Goal: Transaction & Acquisition: Purchase product/service

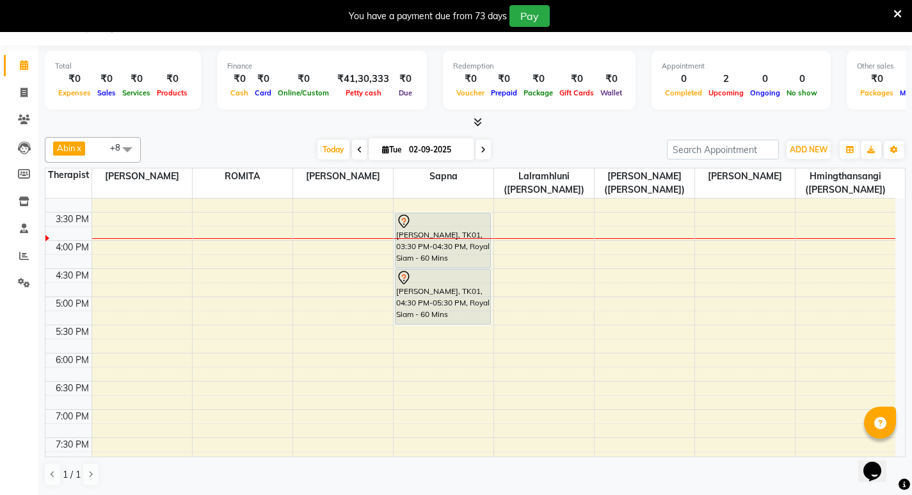
scroll to position [443, 0]
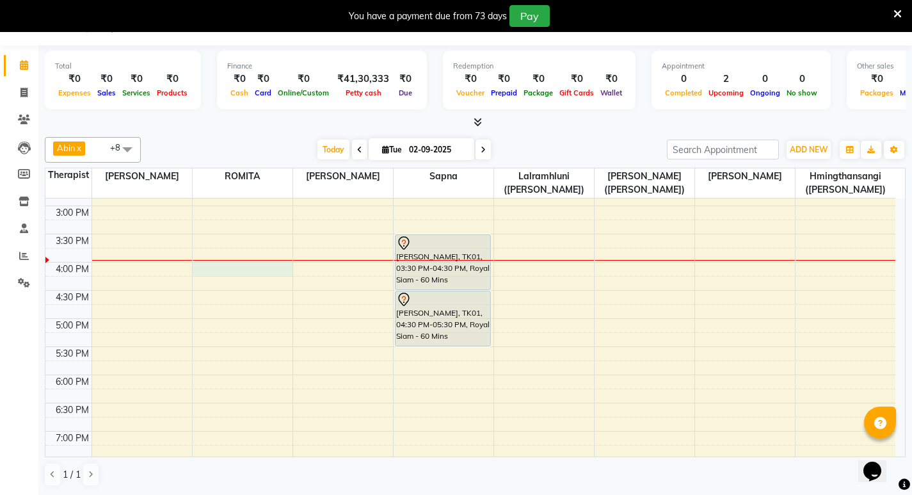
click at [218, 268] on div "7:00 AM 7:30 AM 8:00 AM 8:30 AM 9:00 AM 9:30 AM 10:00 AM 10:30 AM 11:00 AM 11:3…" at bounding box center [470, 233] width 850 height 957
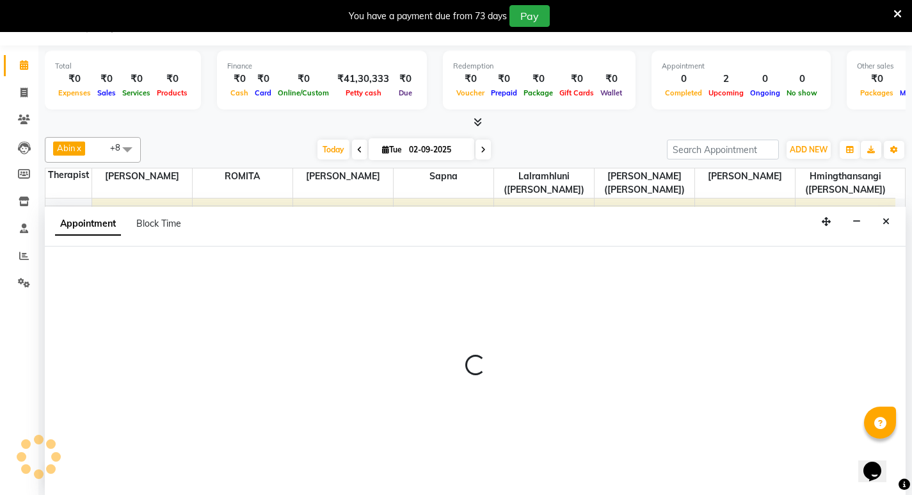
select select "48455"
select select "960"
select select "tentative"
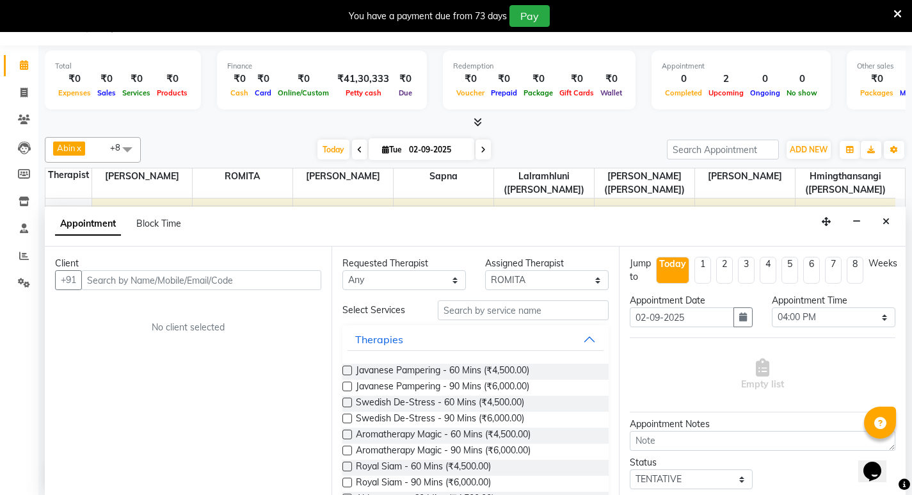
click at [245, 277] on input "text" at bounding box center [201, 280] width 240 height 20
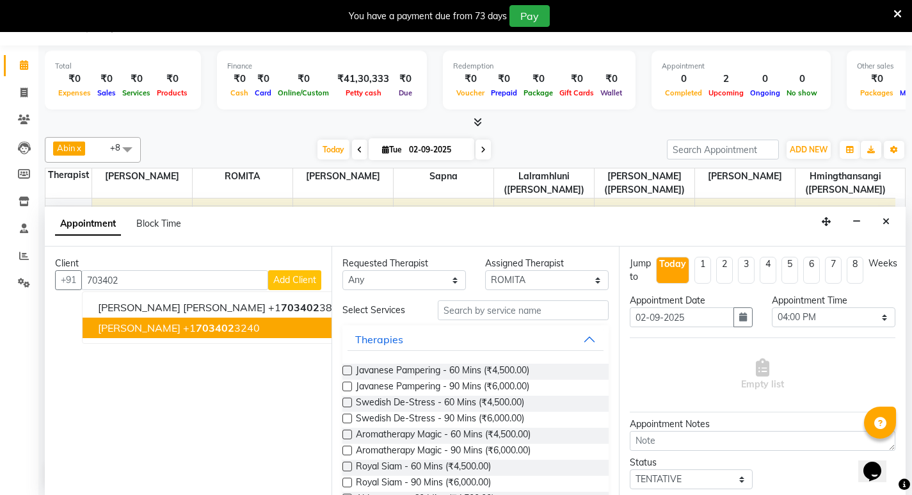
click at [216, 328] on span "703402" at bounding box center [215, 327] width 38 height 13
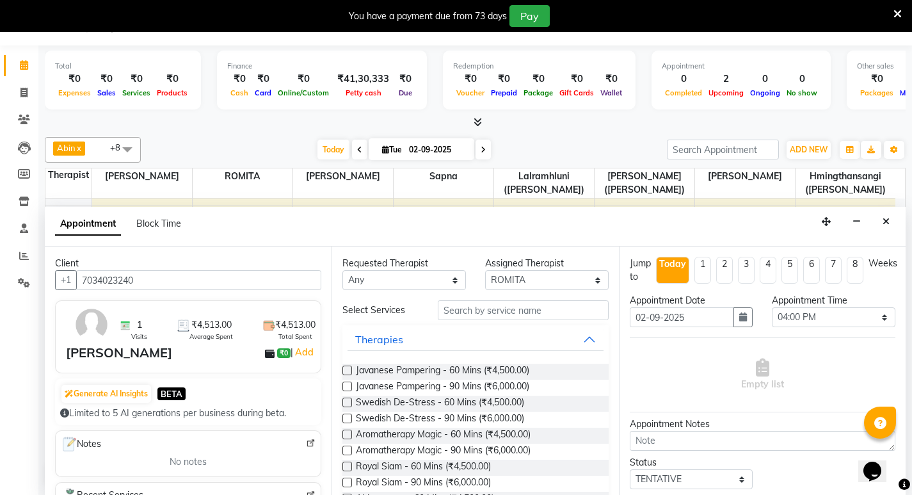
type input "7034023240"
click at [585, 279] on select "Select [PERSON_NAME] ([PERSON_NAME]) [PERSON_NAME] ([PERSON_NAME]) [PERSON_NAME…" at bounding box center [547, 280] width 124 height 20
select select "48462"
click at [485, 270] on select "Select [PERSON_NAME] ([PERSON_NAME]) [PERSON_NAME] ([PERSON_NAME]) [PERSON_NAME…" at bounding box center [547, 280] width 124 height 20
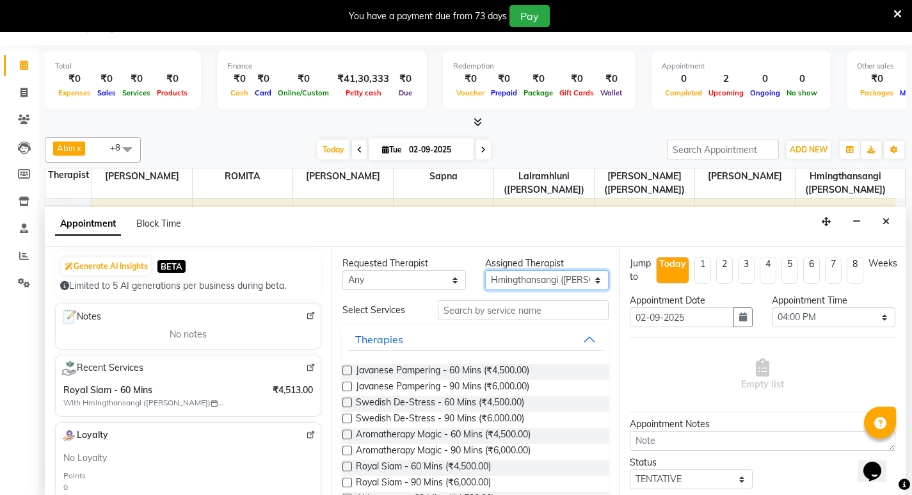
scroll to position [128, 0]
click at [459, 465] on span "Royal Siam - 60 Mins (₹4,500.00)" at bounding box center [423, 468] width 135 height 16
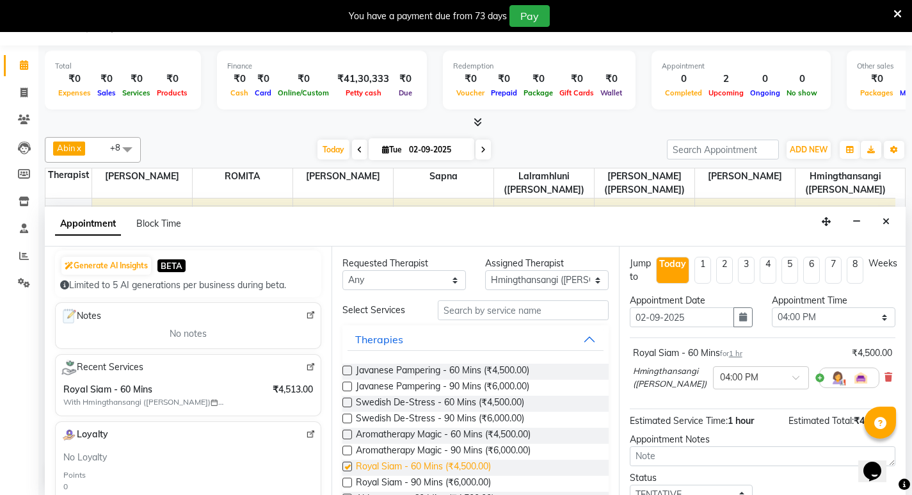
checkbox input "false"
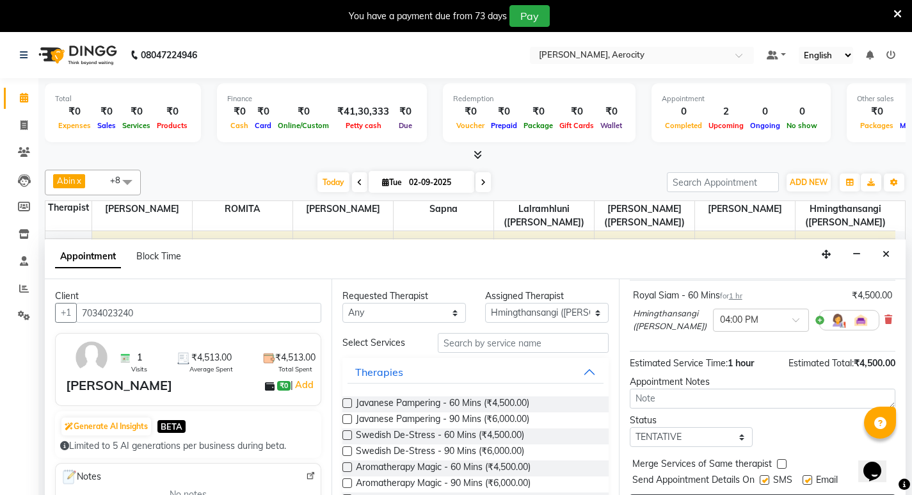
scroll to position [33, 0]
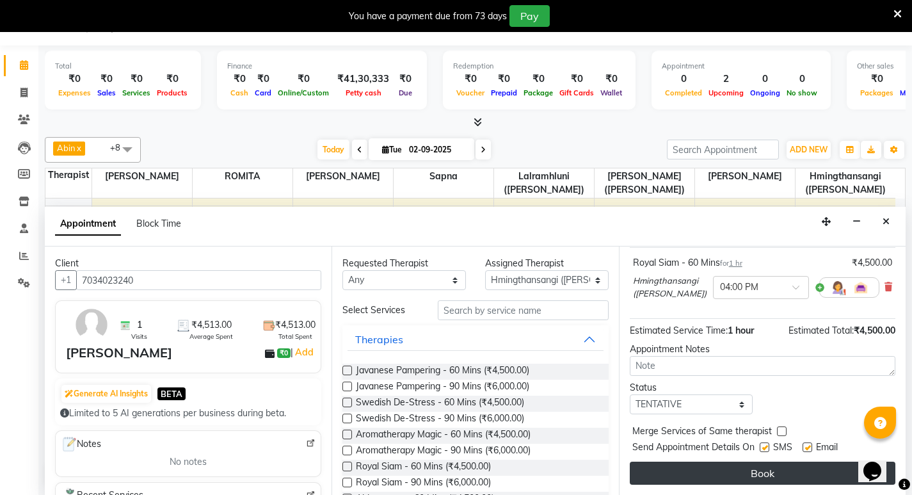
click at [771, 478] on button "Book" at bounding box center [763, 473] width 266 height 23
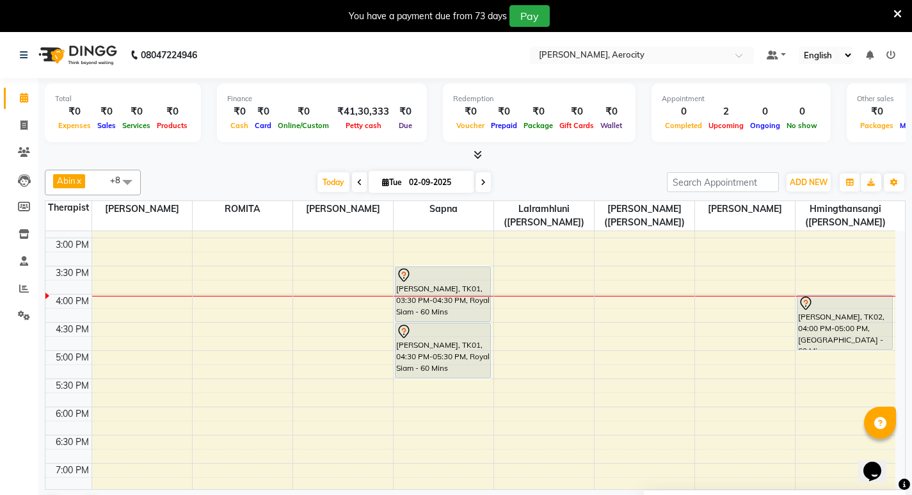
scroll to position [443, 0]
click at [520, 262] on div "7:00 AM 7:30 AM 8:00 AM 8:30 AM 9:00 AM 9:30 AM 10:00 AM 10:30 AM 11:00 AM 11:3…" at bounding box center [470, 266] width 850 height 957
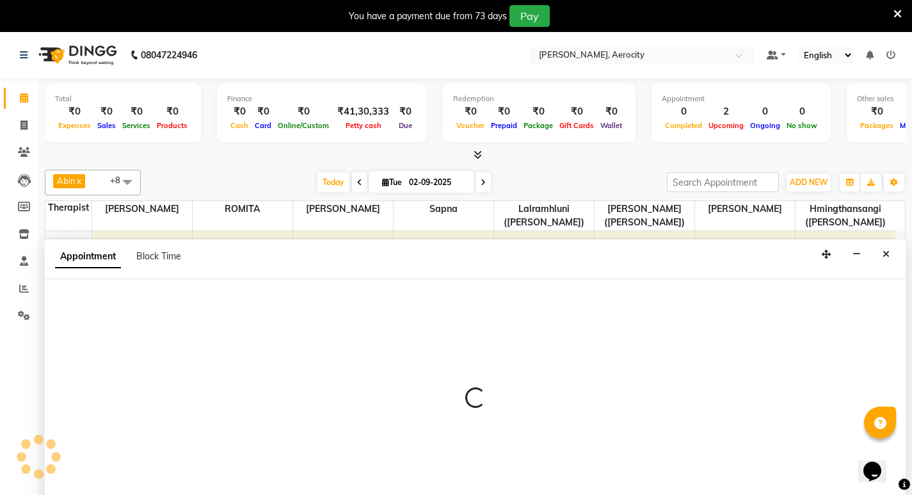
select select "48459"
select select "915"
select select "tentative"
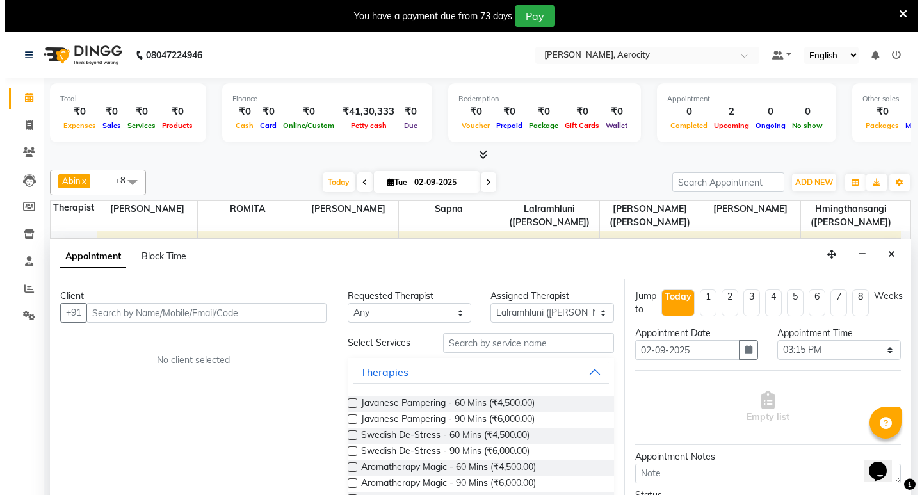
scroll to position [33, 0]
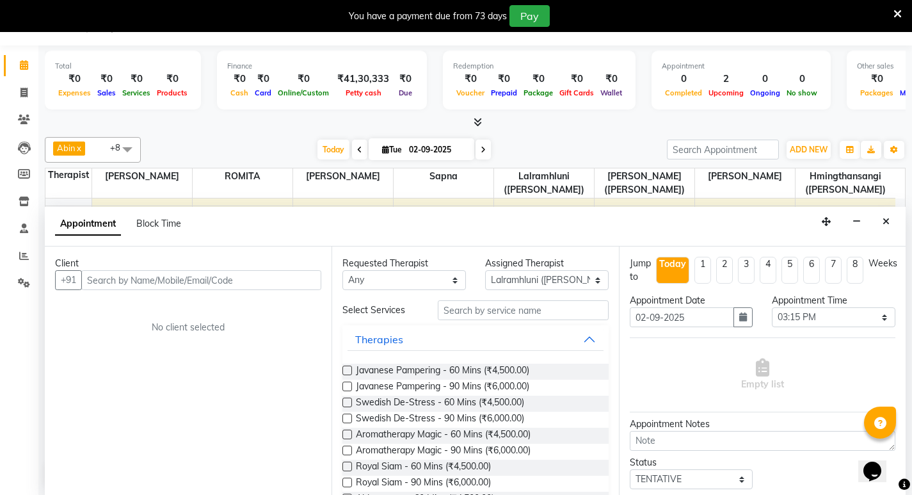
click at [252, 279] on input "text" at bounding box center [201, 280] width 240 height 20
type input "[PERSON_NAME]"
click at [302, 280] on span "Add Client" at bounding box center [294, 280] width 43 height 12
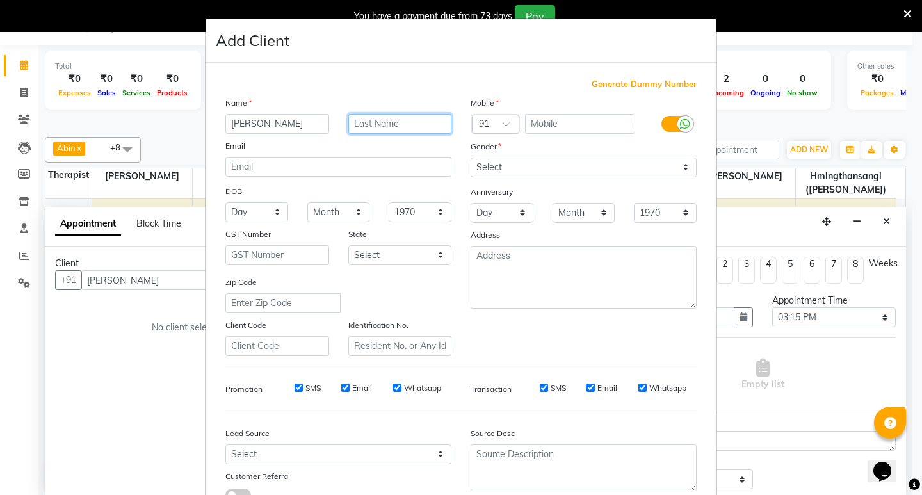
click at [377, 122] on input "text" at bounding box center [400, 124] width 104 height 20
type input "Saybolt"
click at [487, 122] on div at bounding box center [496, 124] width 46 height 13
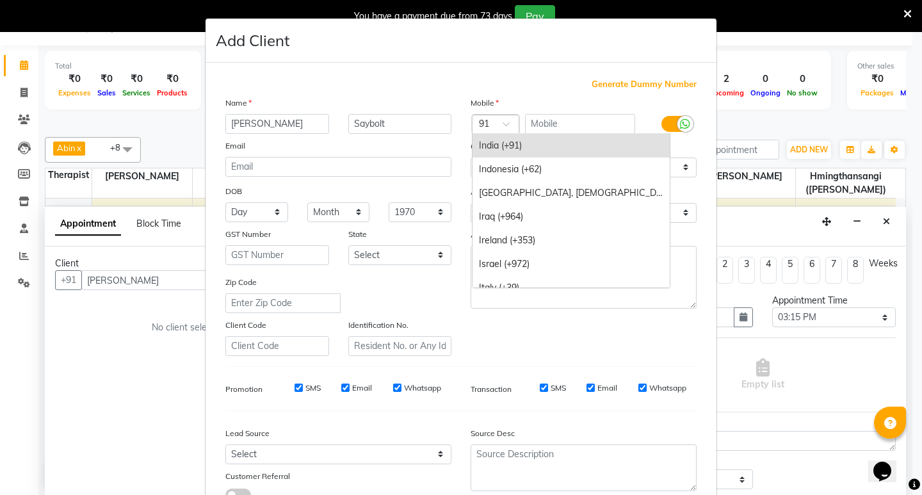
type input "1"
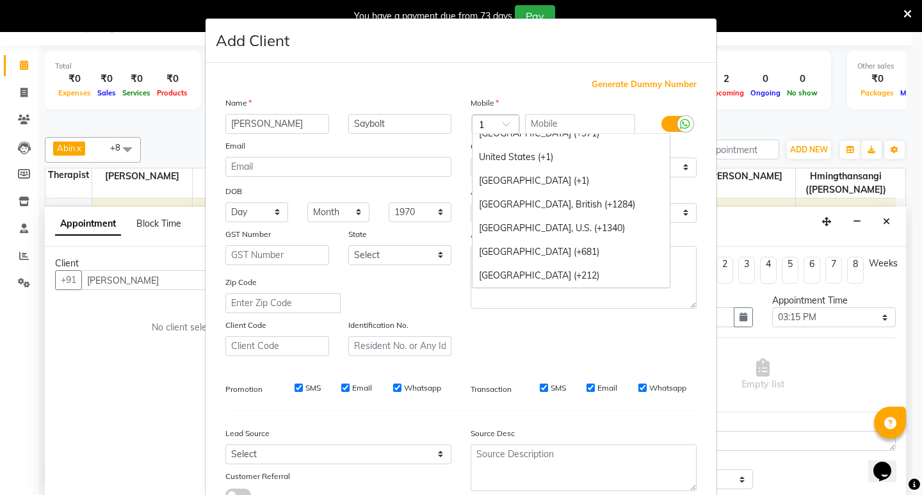
scroll to position [1102, 0]
click at [506, 159] on div "United States (+1)" at bounding box center [571, 157] width 197 height 24
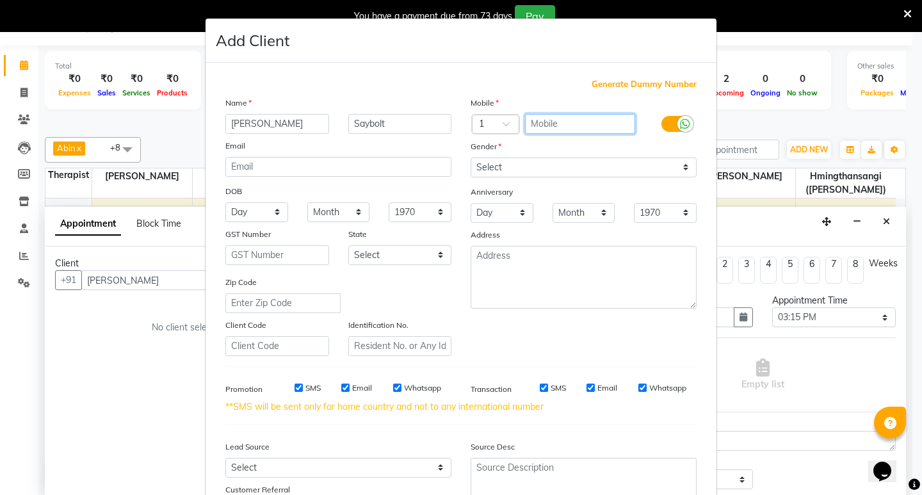
click at [558, 123] on input "text" at bounding box center [580, 124] width 111 height 20
type input "7328593414"
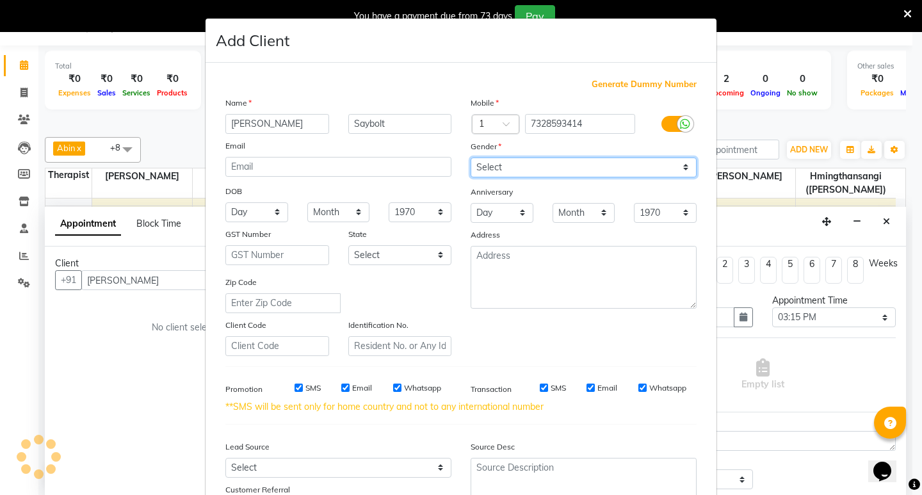
click at [683, 164] on select "Select [DEMOGRAPHIC_DATA] [DEMOGRAPHIC_DATA] Other Prefer Not To Say" at bounding box center [584, 168] width 226 height 20
select select "[DEMOGRAPHIC_DATA]"
click at [471, 158] on select "Select [DEMOGRAPHIC_DATA] [DEMOGRAPHIC_DATA] Other Prefer Not To Say" at bounding box center [584, 168] width 226 height 20
click at [295, 386] on input "SMS" at bounding box center [299, 388] width 8 height 8
checkbox input "false"
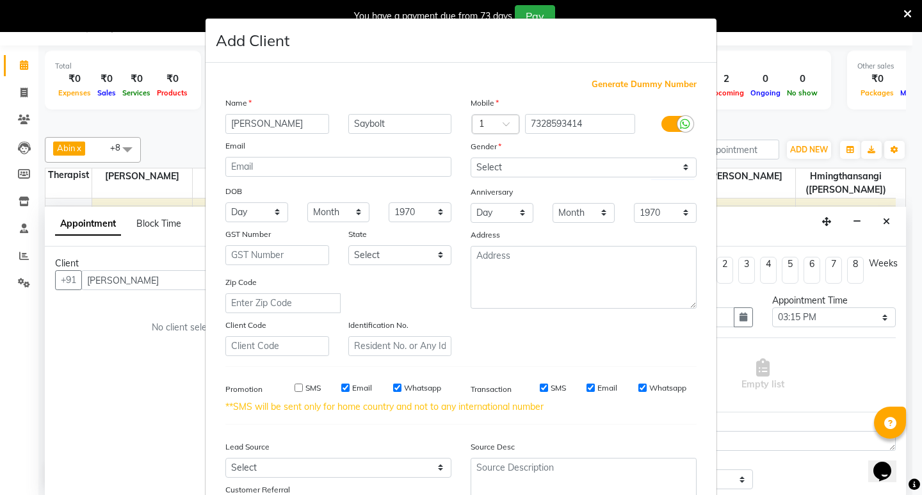
click at [341, 388] on input "Email" at bounding box center [345, 388] width 8 height 8
checkbox input "false"
click at [396, 387] on input "Whatsapp" at bounding box center [397, 388] width 8 height 8
checkbox input "false"
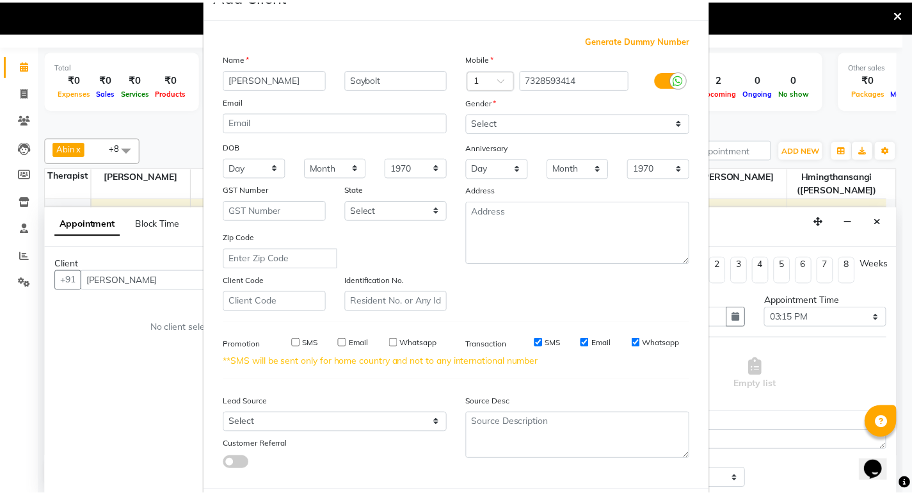
scroll to position [109, 0]
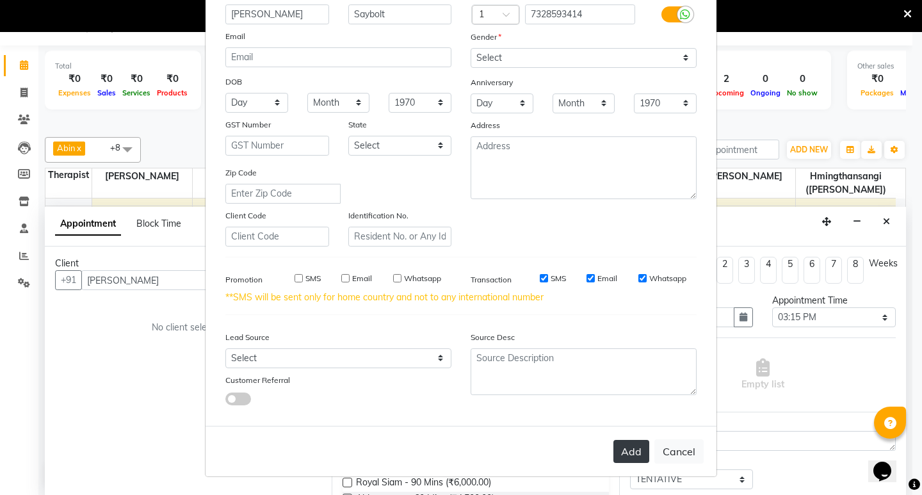
click at [624, 455] on button "Add" at bounding box center [631, 451] width 36 height 23
type input "7328593414"
select select
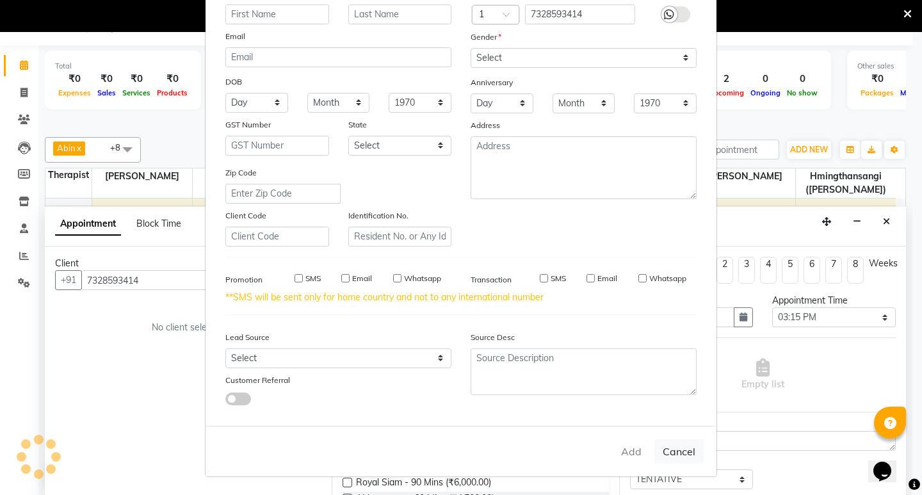
select select
checkbox input "false"
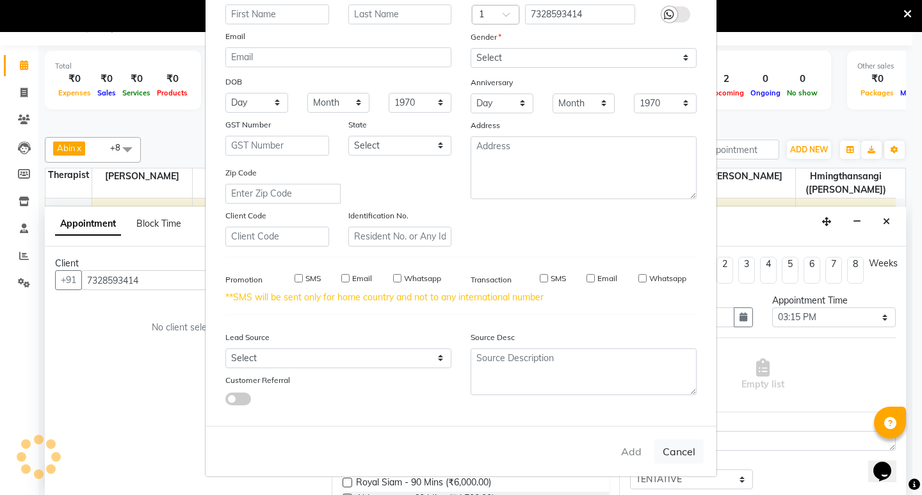
checkbox input "false"
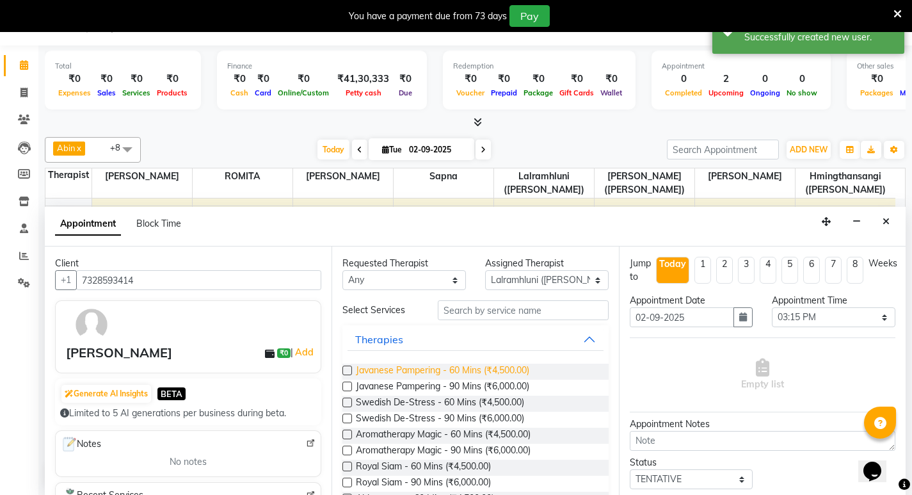
scroll to position [64, 0]
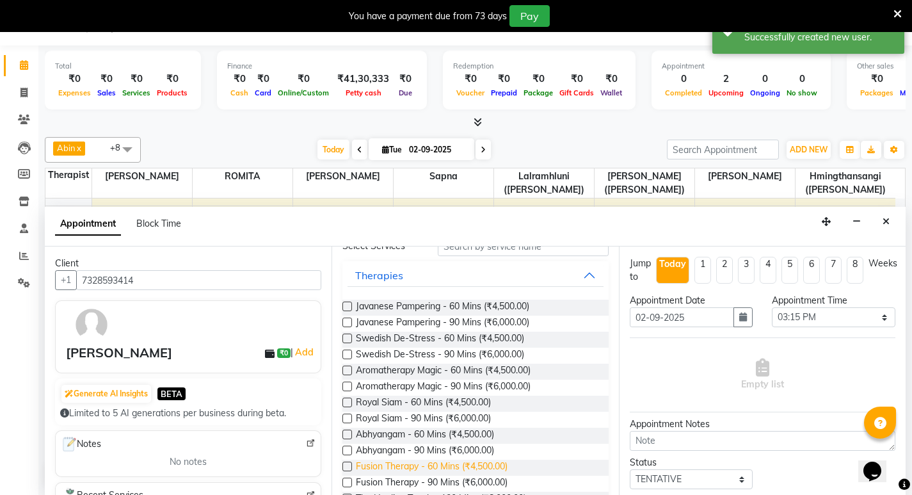
click at [426, 462] on span "Fusion Therapy - 60 Mins (₹4,500.00)" at bounding box center [432, 468] width 152 height 16
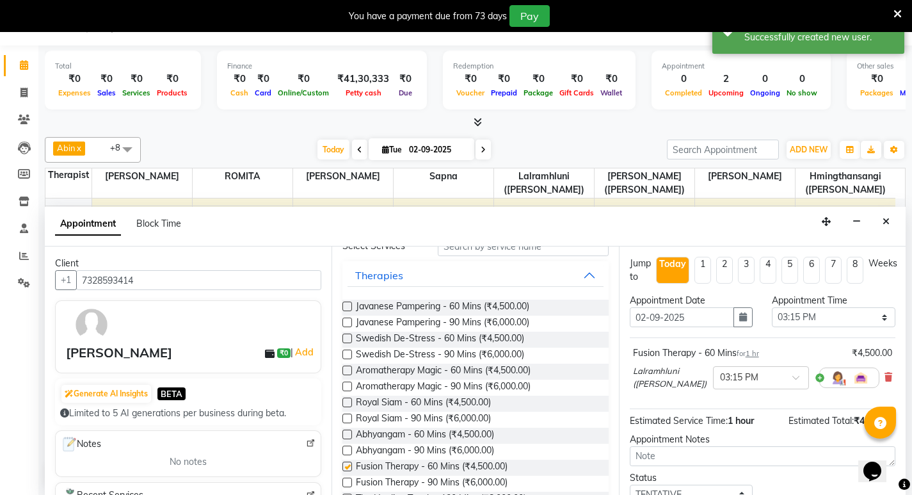
checkbox input "false"
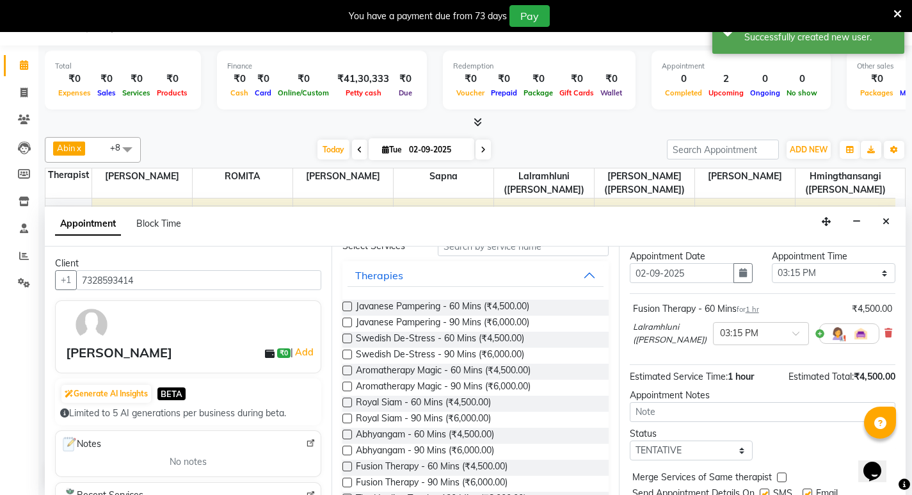
scroll to position [90, 0]
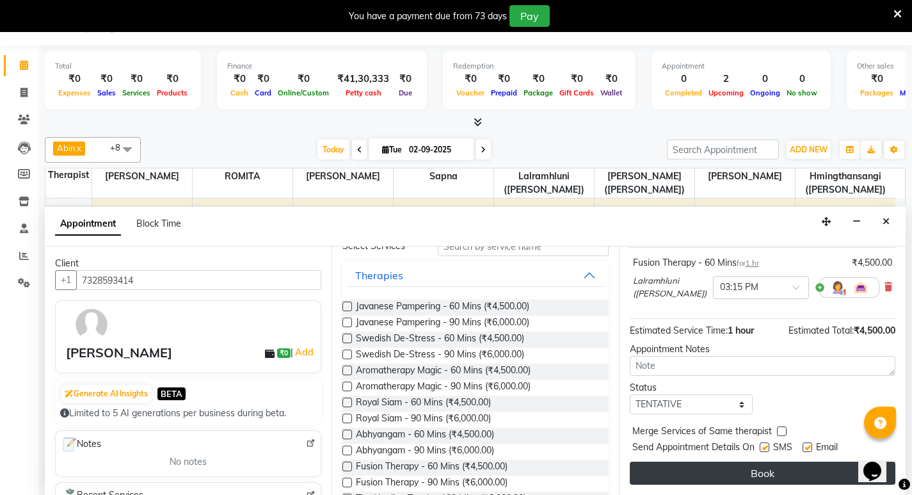
click at [769, 471] on button "Book" at bounding box center [763, 473] width 266 height 23
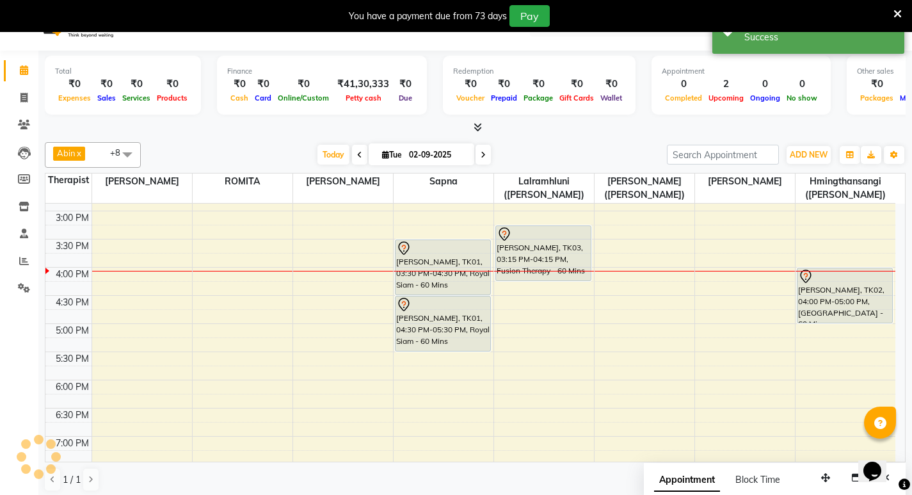
scroll to position [0, 0]
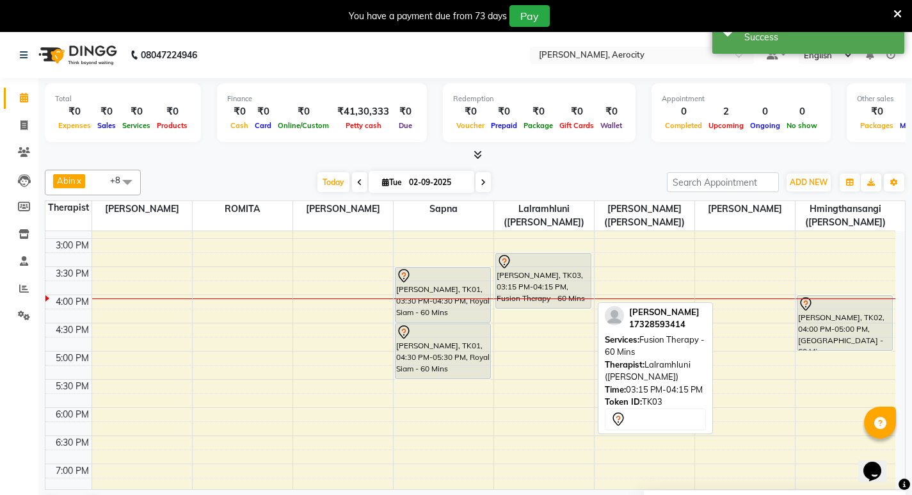
click at [556, 291] on div "[PERSON_NAME], TK03, 03:15 PM-04:15 PM, Fusion Therapy - 60 Mins" at bounding box center [543, 281] width 95 height 54
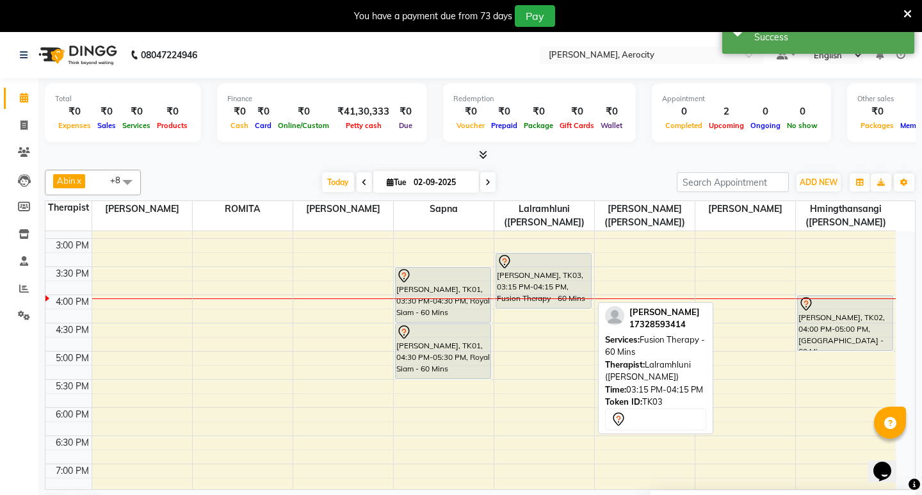
select select "7"
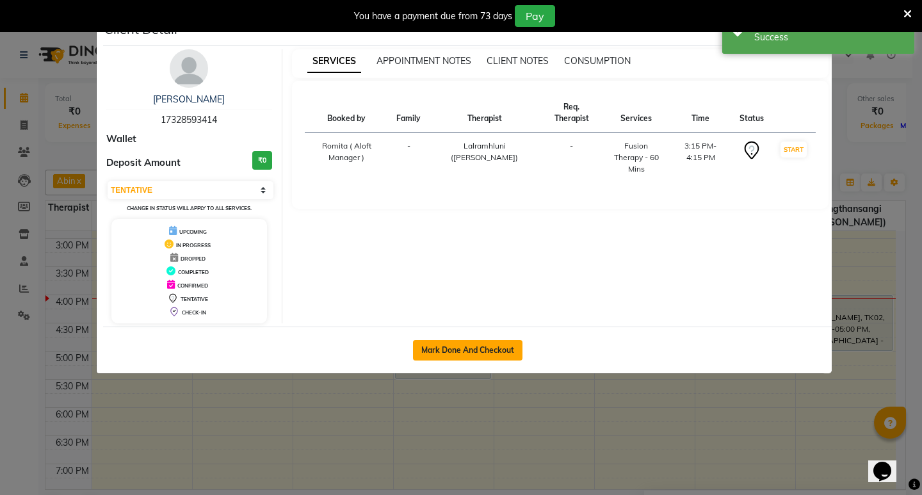
click at [508, 348] on button "Mark Done And Checkout" at bounding box center [467, 350] width 109 height 20
select select "service"
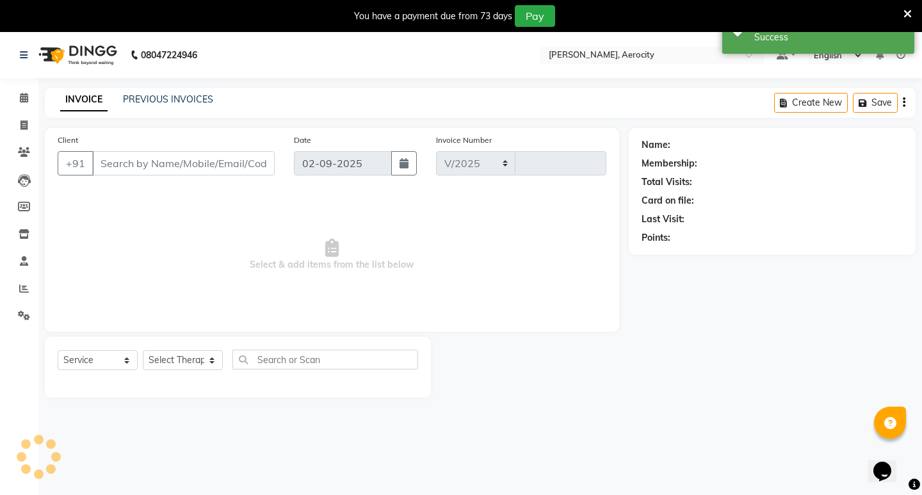
select select "6403"
type input "1582"
type input "17328593414"
select select "48459"
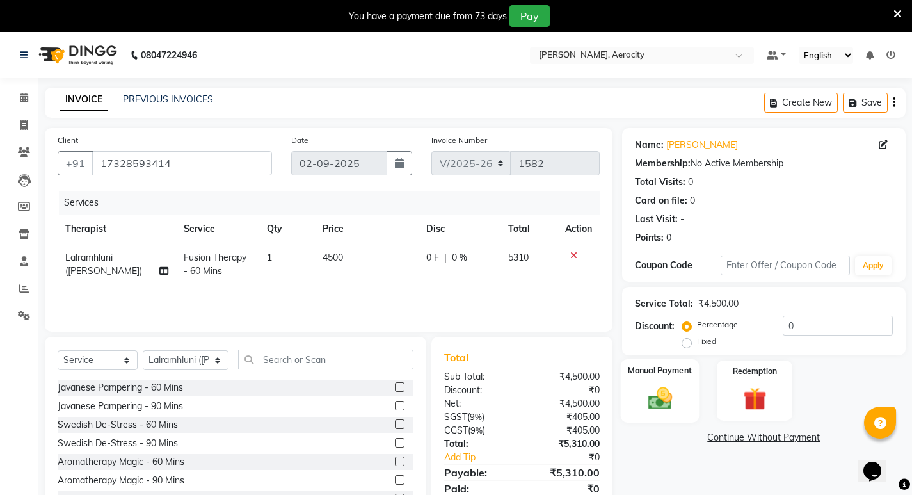
click at [656, 394] on img at bounding box center [659, 398] width 39 height 28
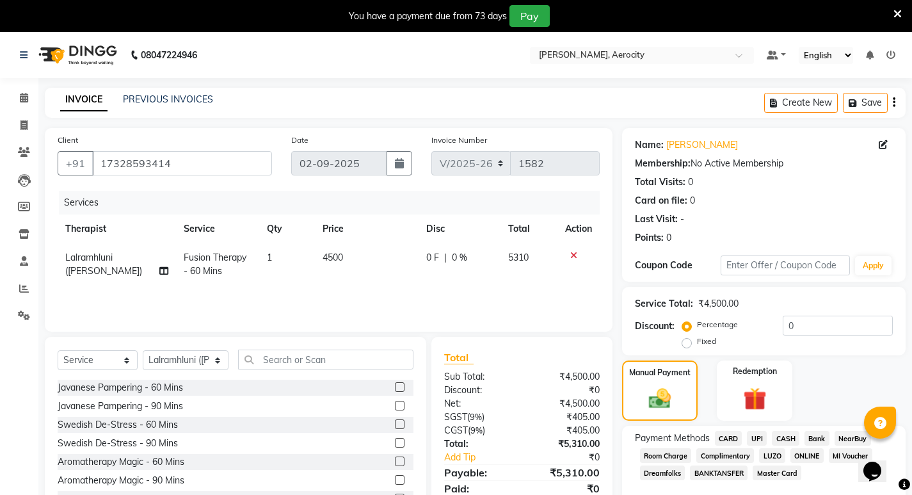
scroll to position [53, 0]
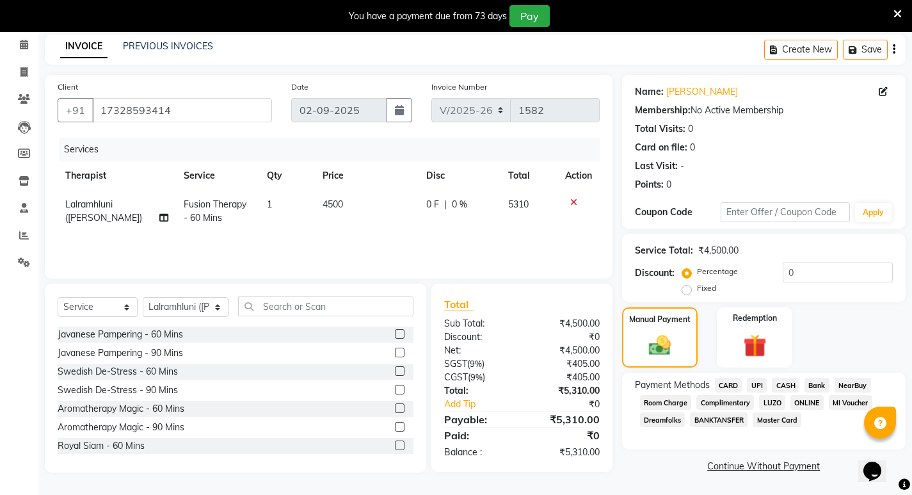
click at [727, 384] on span "CARD" at bounding box center [729, 385] width 28 height 15
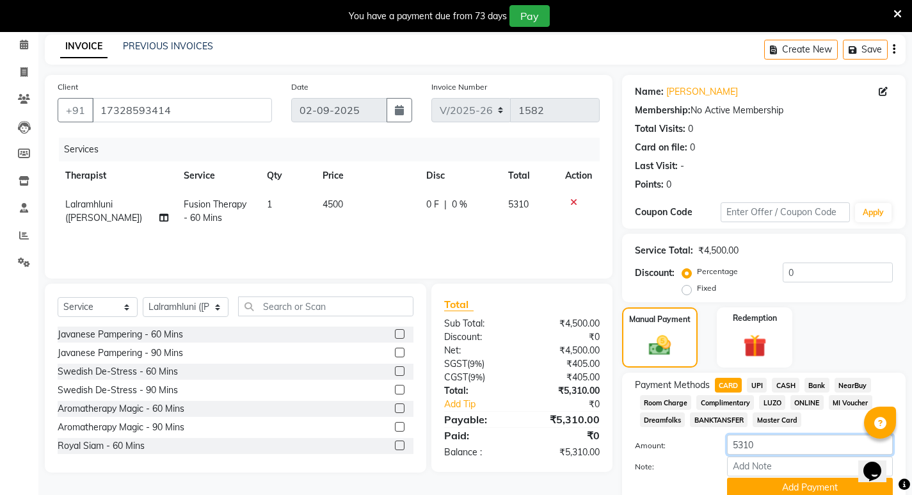
drag, startPoint x: 767, startPoint y: 450, endPoint x: 718, endPoint y: 447, distance: 49.4
click at [718, 447] on div "5310" at bounding box center [810, 445] width 185 height 20
type input "4513"
click at [759, 473] on input "Note:" at bounding box center [810, 467] width 166 height 20
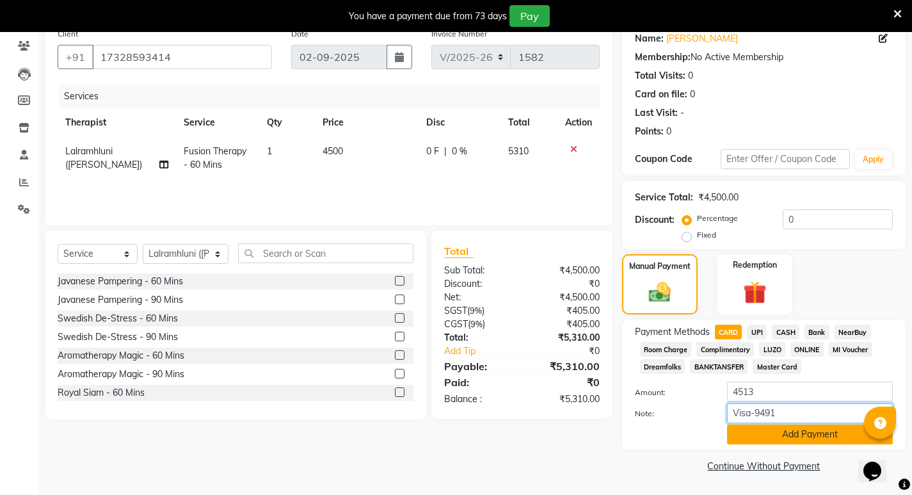
type input "Visa-9491"
click at [820, 437] on button "Add Payment" at bounding box center [810, 434] width 166 height 20
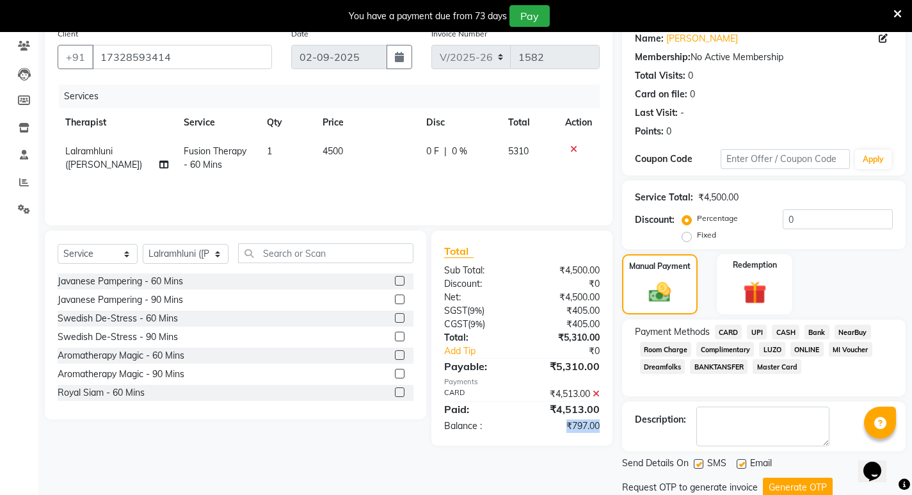
drag, startPoint x: 565, startPoint y: 422, endPoint x: 604, endPoint y: 428, distance: 40.1
click at [604, 428] on div "₹797.00" at bounding box center [565, 425] width 87 height 13
copy div "₹797.00"
click at [697, 238] on label "Fixed" at bounding box center [706, 235] width 19 height 12
click at [688, 238] on input "Fixed" at bounding box center [689, 234] width 9 height 9
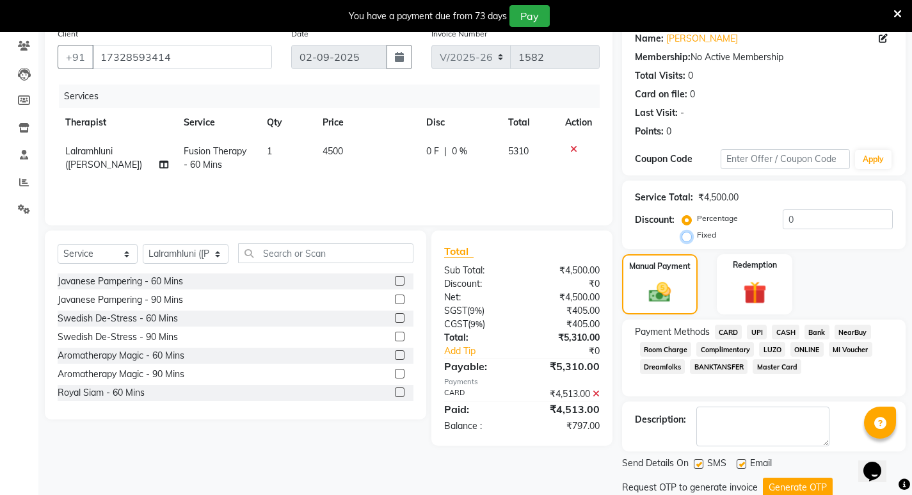
radio input "true"
drag, startPoint x: 799, startPoint y: 220, endPoint x: 769, endPoint y: 220, distance: 30.1
click at [769, 220] on div "Percentage Fixed 0" at bounding box center [789, 226] width 208 height 35
paste input "797.0"
type input "797.00"
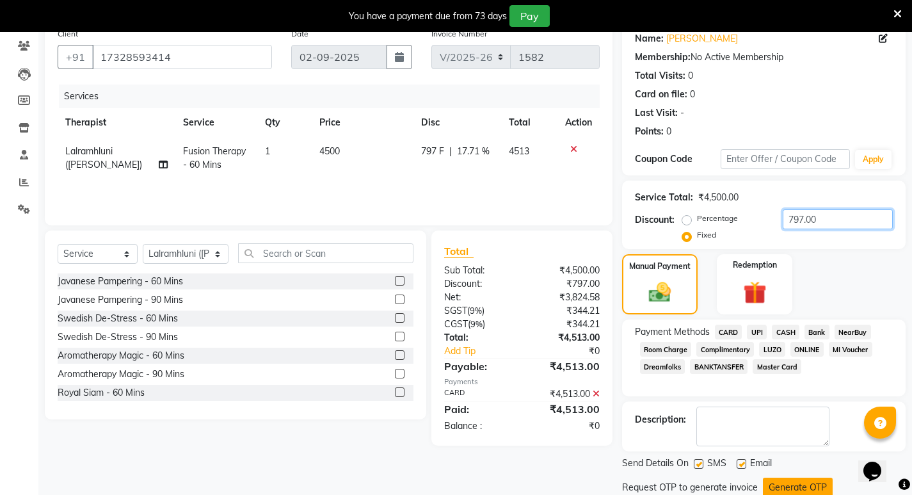
scroll to position [150, 0]
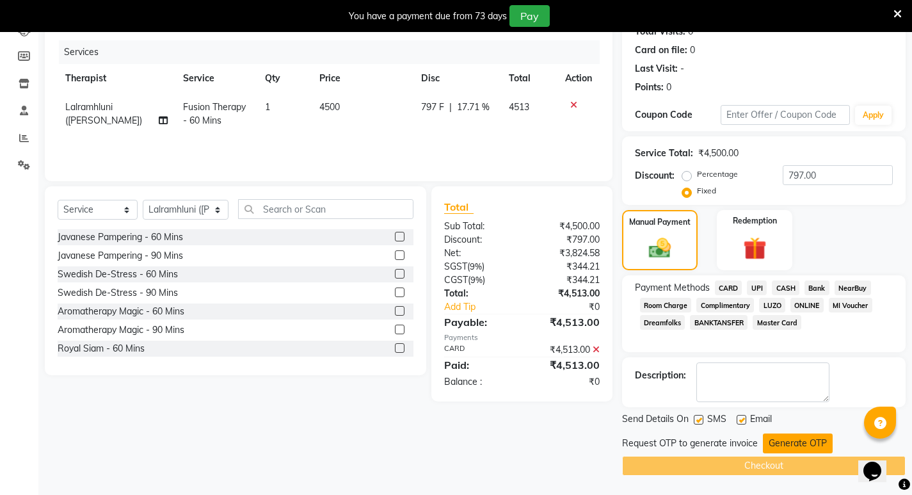
click at [806, 442] on button "Generate OTP" at bounding box center [798, 443] width 70 height 20
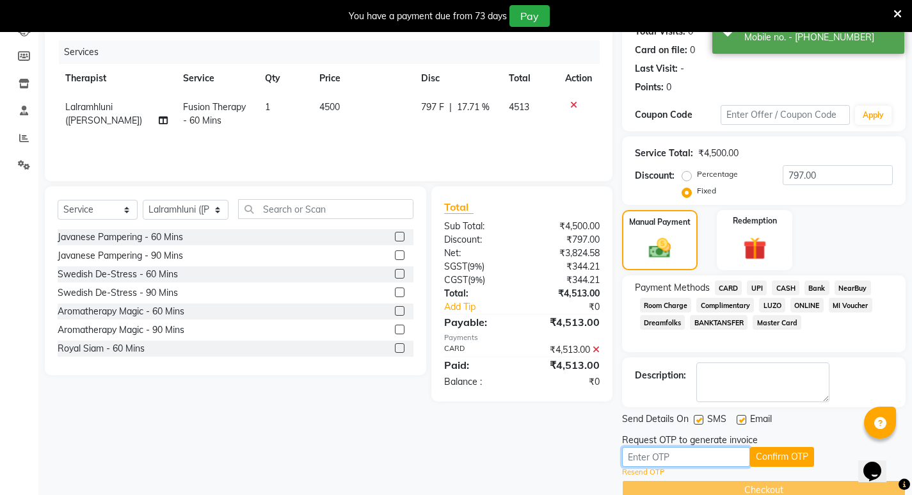
click at [688, 460] on input "text" at bounding box center [686, 457] width 128 height 20
type input "9917"
click at [789, 457] on button "Confirm OTP" at bounding box center [782, 457] width 64 height 20
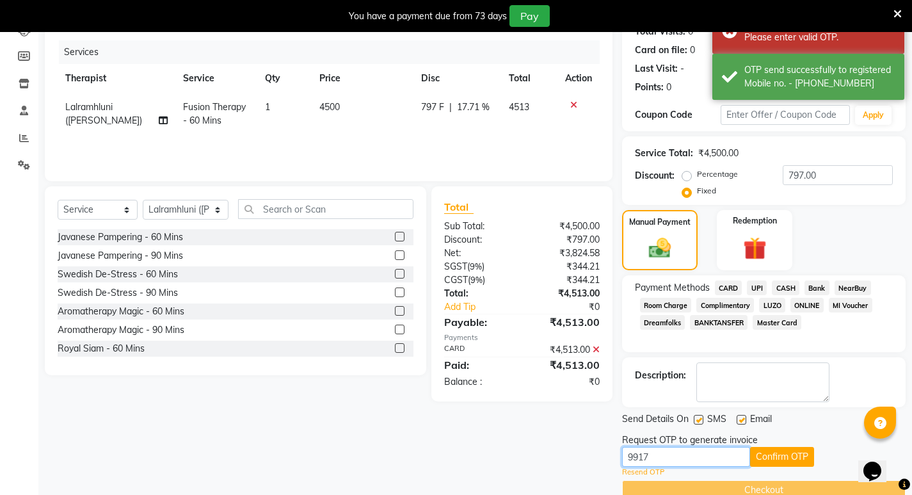
drag, startPoint x: 656, startPoint y: 454, endPoint x: 561, endPoint y: 453, distance: 95.4
click at [561, 453] on div "Client [PHONE_NUMBER] Date [DATE] Invoice Number V/2025 V/[PHONE_NUMBER] Servic…" at bounding box center [475, 239] width 880 height 522
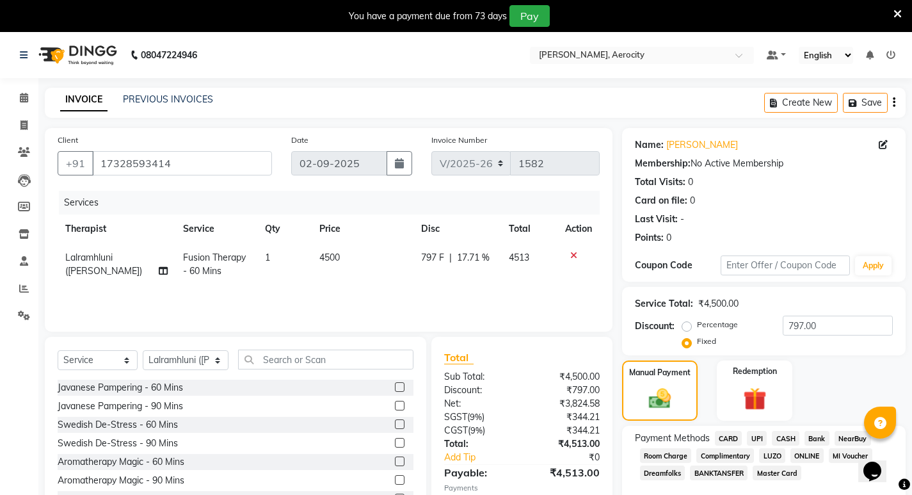
scroll to position [175, 0]
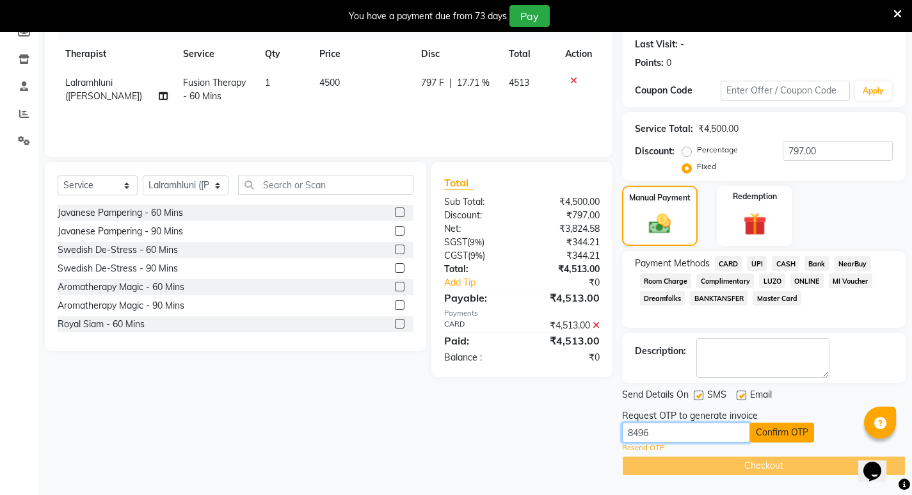
type input "8496"
click at [786, 431] on button "Confirm OTP" at bounding box center [782, 433] width 64 height 20
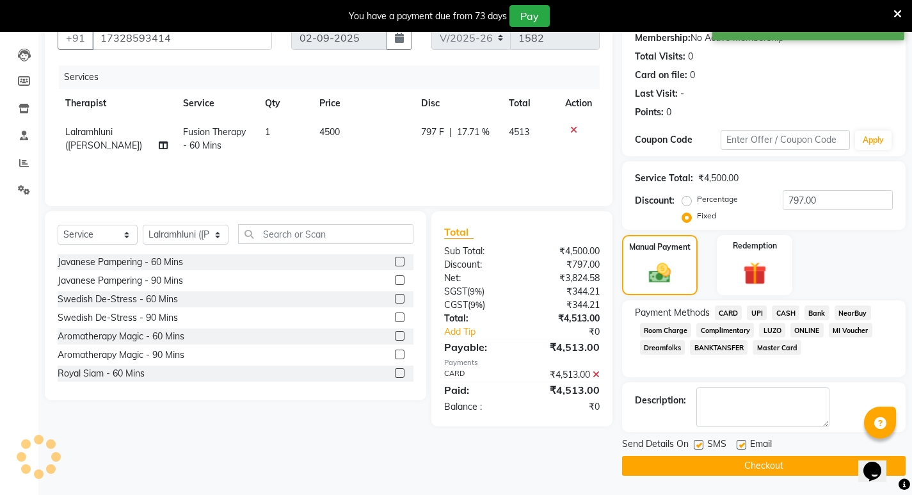
scroll to position [125, 0]
click at [764, 464] on button "Checkout" at bounding box center [764, 466] width 284 height 20
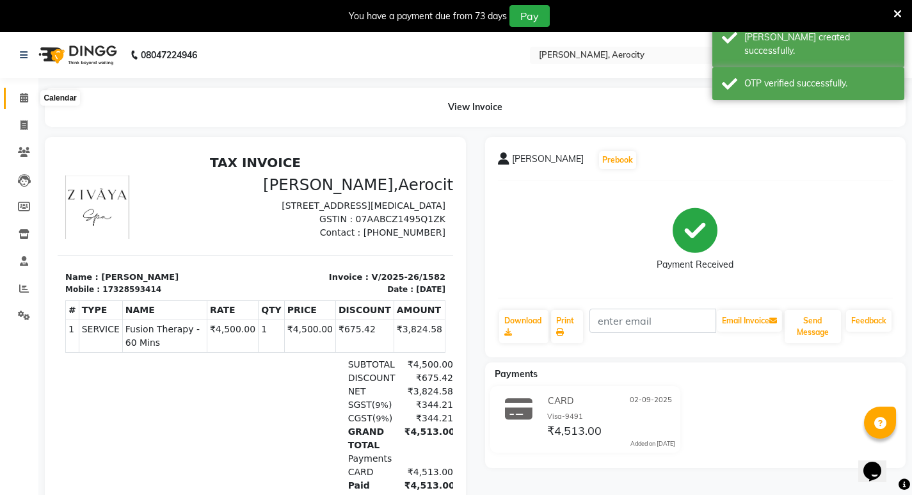
click at [22, 93] on icon at bounding box center [24, 98] width 8 height 10
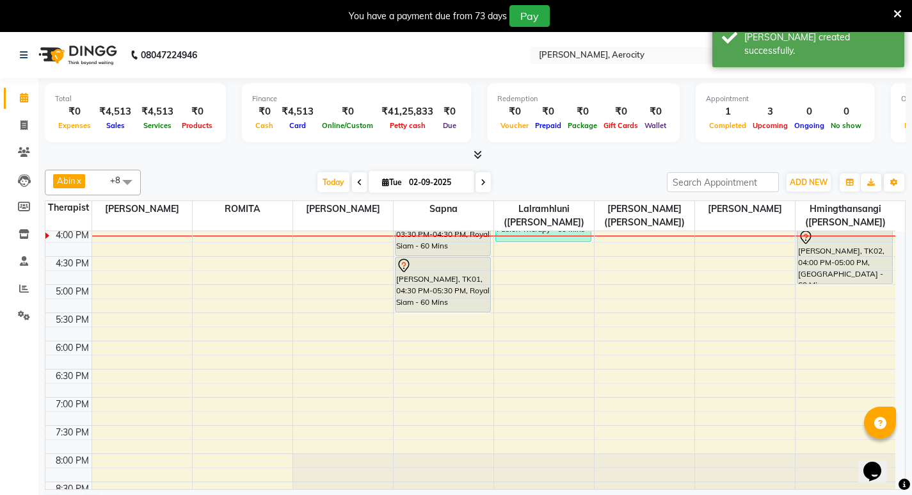
scroll to position [512, 0]
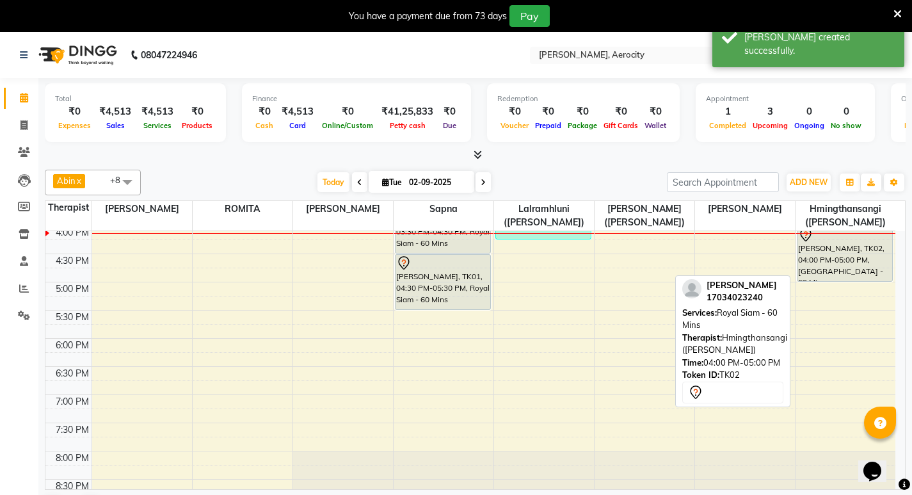
click at [825, 261] on div "[PERSON_NAME], TK02, 04:00 PM-05:00 PM, [GEOGRAPHIC_DATA] - 60 Mins" at bounding box center [845, 254] width 95 height 54
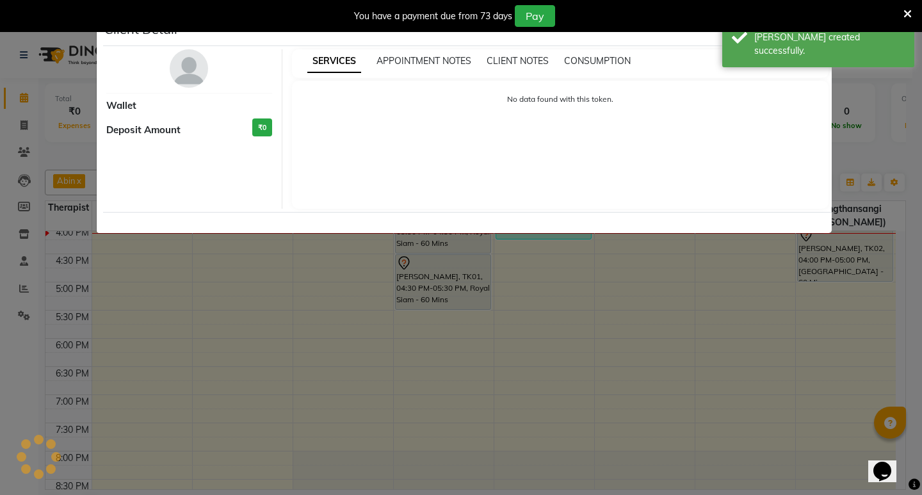
select select "7"
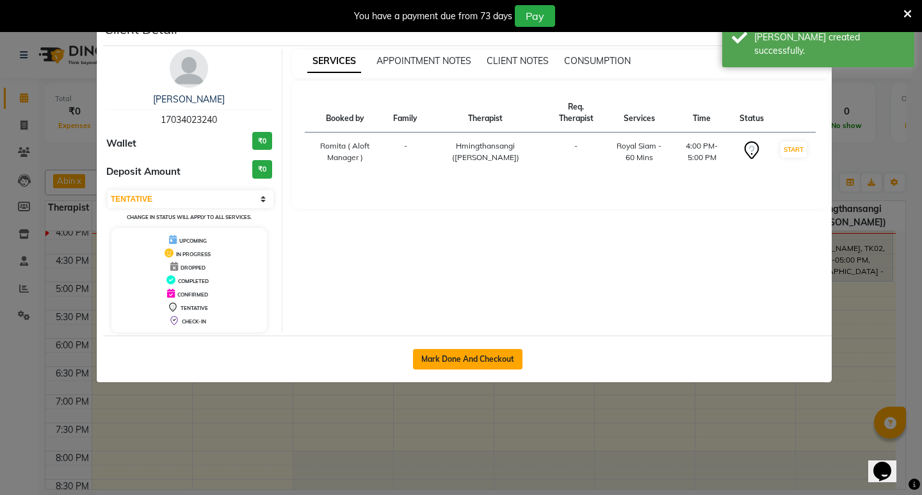
click at [485, 353] on button "Mark Done And Checkout" at bounding box center [467, 359] width 109 height 20
select select "service"
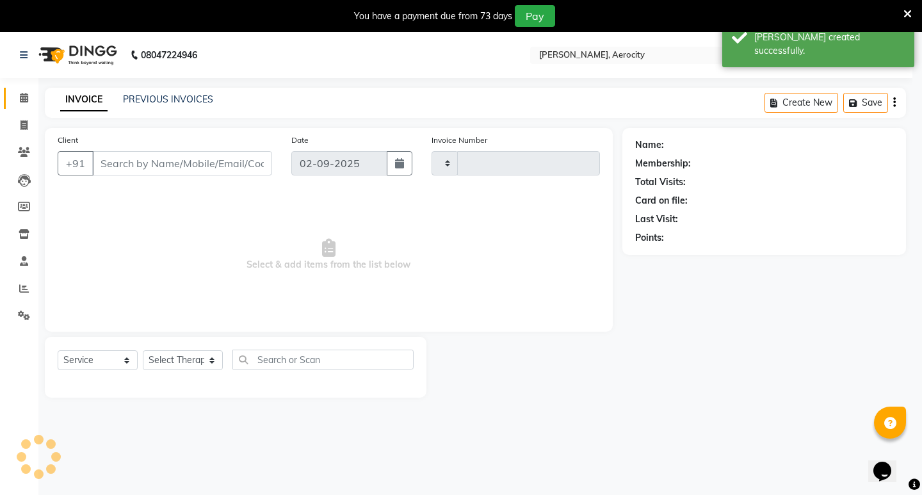
type input "1583"
select select "6403"
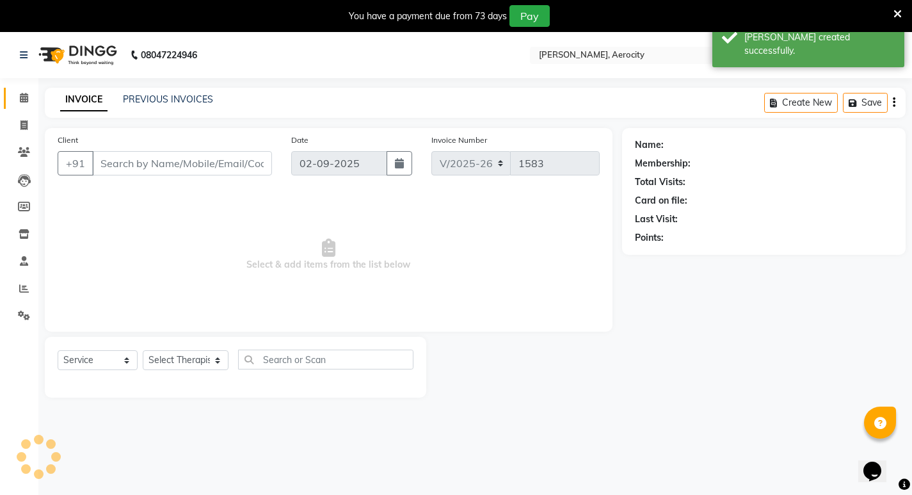
type input "17034023240"
select select "48462"
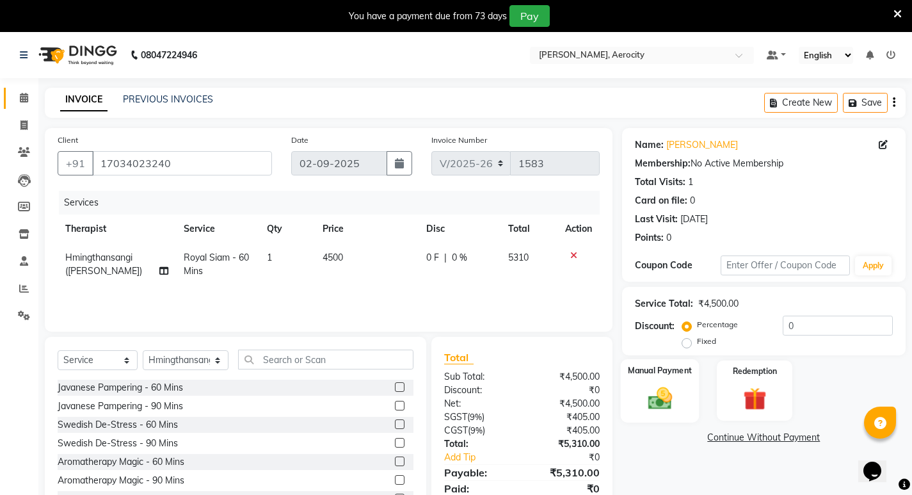
scroll to position [50, 0]
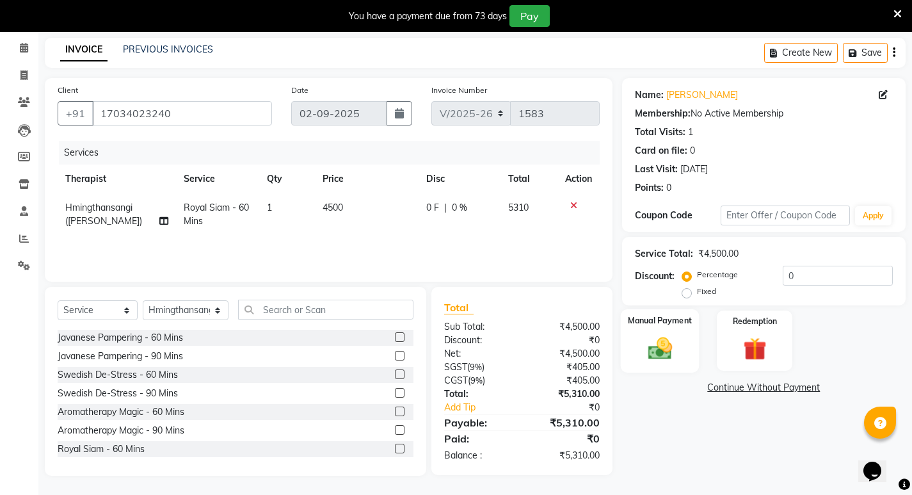
click at [656, 343] on img at bounding box center [659, 348] width 39 height 28
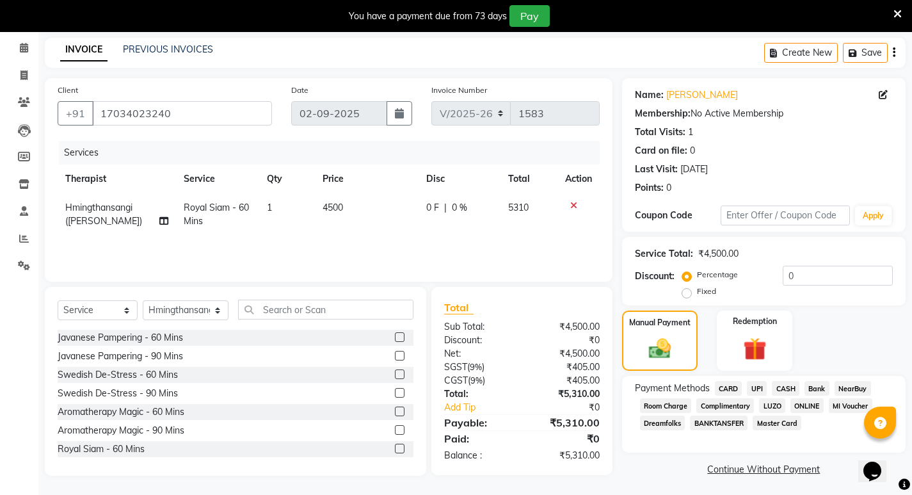
click at [734, 388] on span "CARD" at bounding box center [729, 388] width 28 height 15
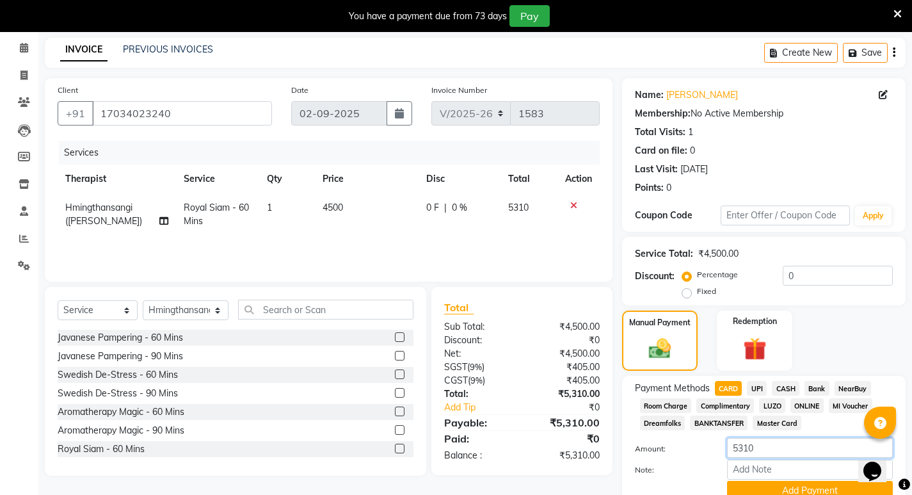
drag, startPoint x: 763, startPoint y: 442, endPoint x: 709, endPoint y: 443, distance: 53.8
click at [709, 443] on div "Amount: 5310" at bounding box center [764, 449] width 277 height 22
type input "4513"
click at [760, 472] on input "Note:" at bounding box center [810, 470] width 166 height 20
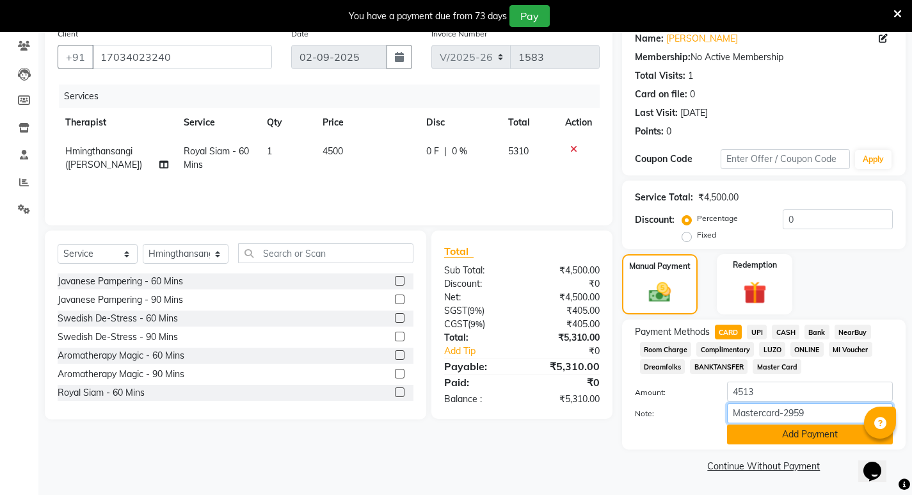
type input "Mastercard-2959"
click at [820, 433] on button "Add Payment" at bounding box center [810, 434] width 166 height 20
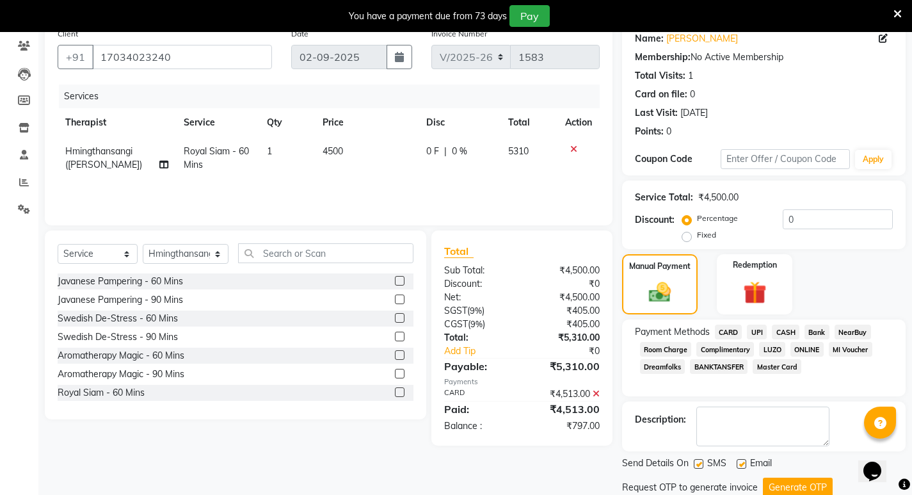
scroll to position [150, 0]
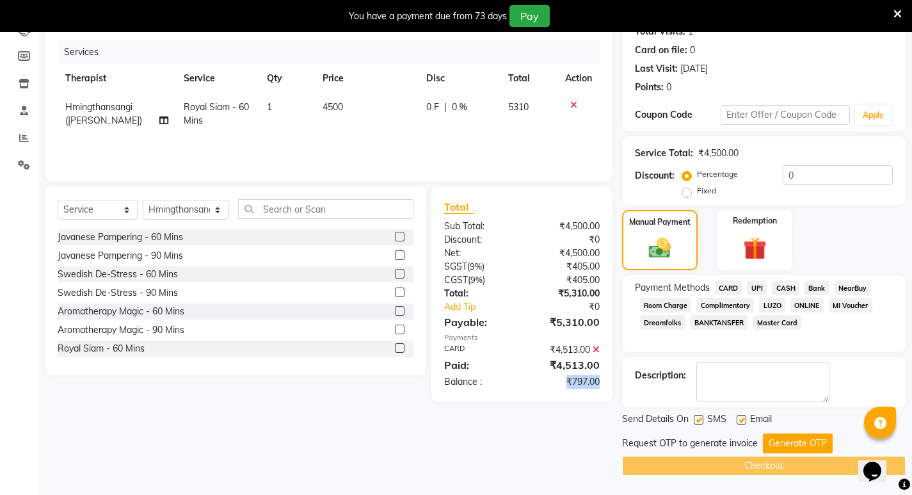
drag, startPoint x: 567, startPoint y: 381, endPoint x: 606, endPoint y: 383, distance: 39.1
click at [606, 383] on div "₹797.00" at bounding box center [565, 381] width 87 height 13
copy div "₹797.00"
click at [697, 193] on label "Fixed" at bounding box center [706, 191] width 19 height 12
click at [685, 193] on input "Fixed" at bounding box center [689, 190] width 9 height 9
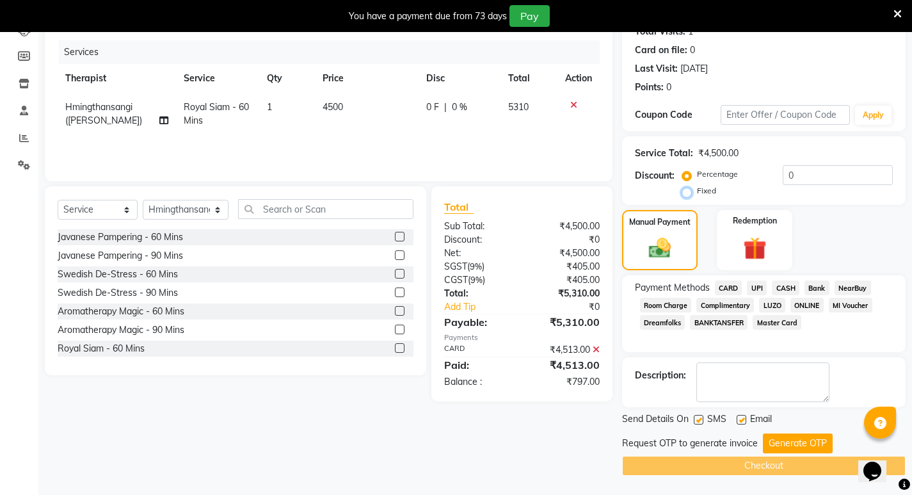
radio input "true"
drag, startPoint x: 805, startPoint y: 172, endPoint x: 772, endPoint y: 173, distance: 34.0
click at [772, 173] on div "Percentage Fixed 0" at bounding box center [789, 182] width 208 height 35
paste input "797.0"
type input "797.00"
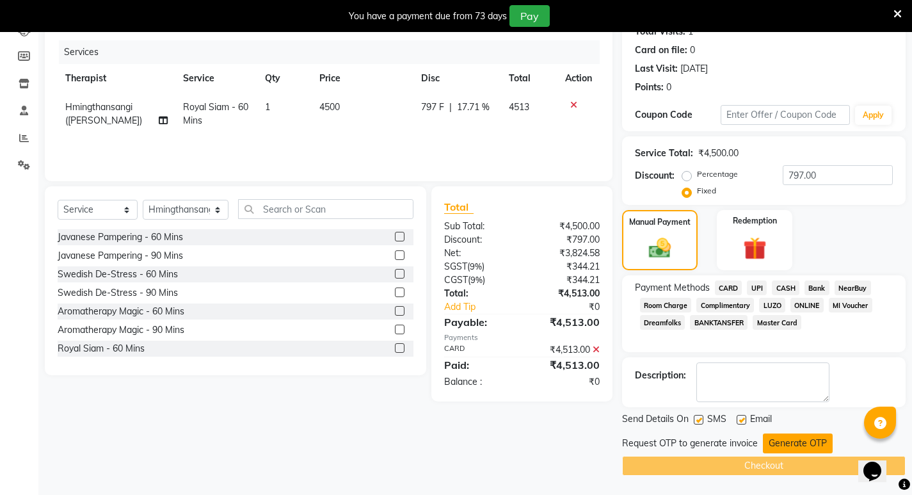
click at [804, 444] on button "Generate OTP" at bounding box center [798, 443] width 70 height 20
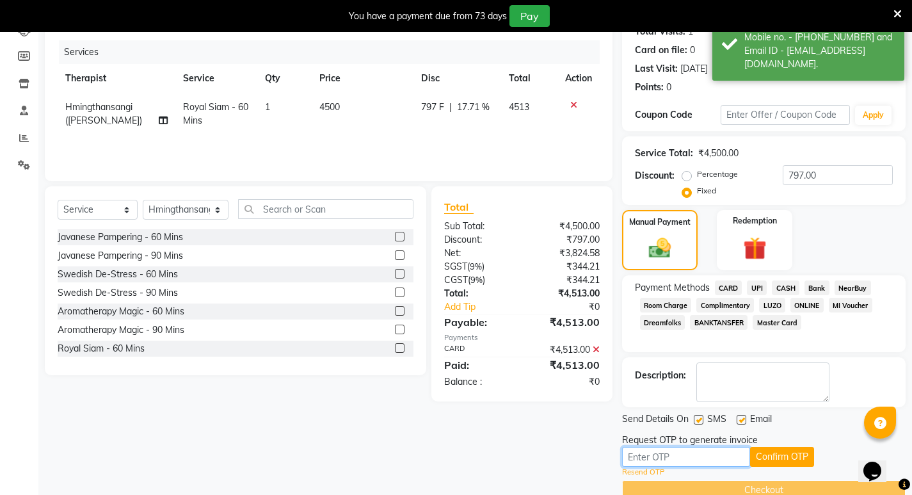
click at [672, 458] on input "text" at bounding box center [686, 457] width 128 height 20
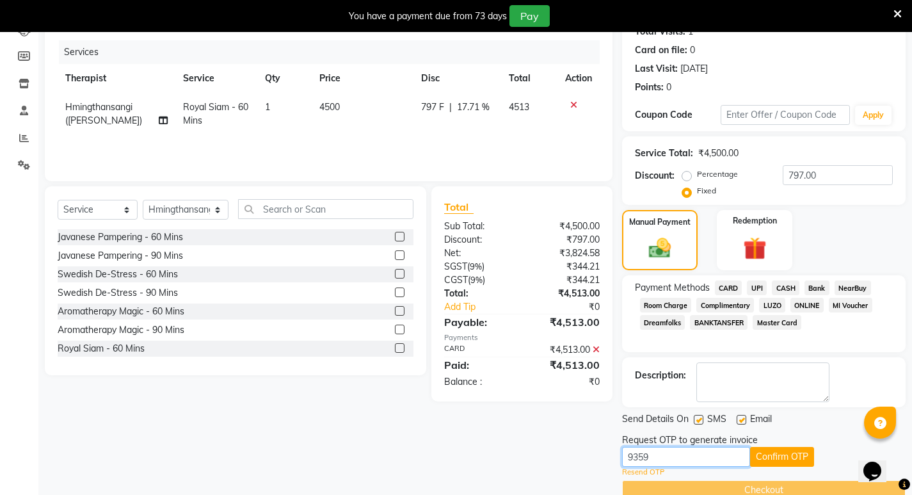
type input "9359"
click at [780, 446] on div "Request OTP to generate invoice" at bounding box center [764, 439] width 284 height 13
click at [780, 457] on button "Confirm OTP" at bounding box center [782, 457] width 64 height 20
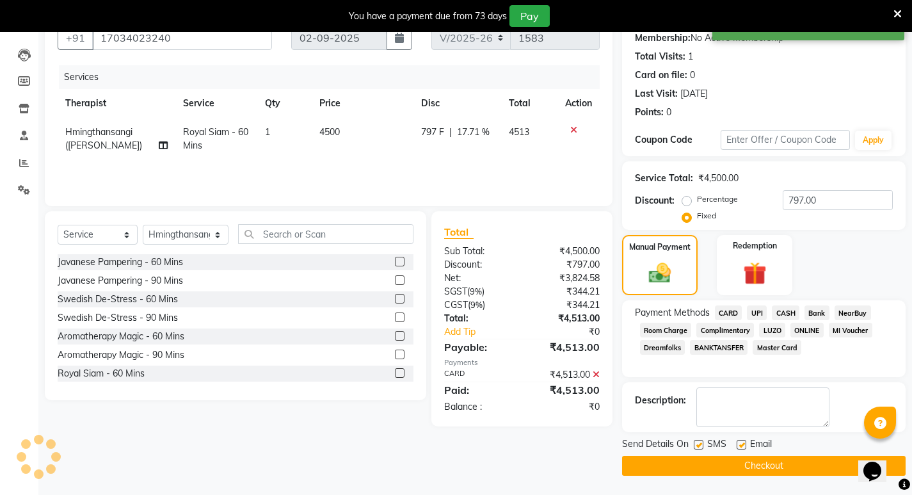
scroll to position [125, 0]
click at [781, 462] on button "Checkout" at bounding box center [764, 466] width 284 height 20
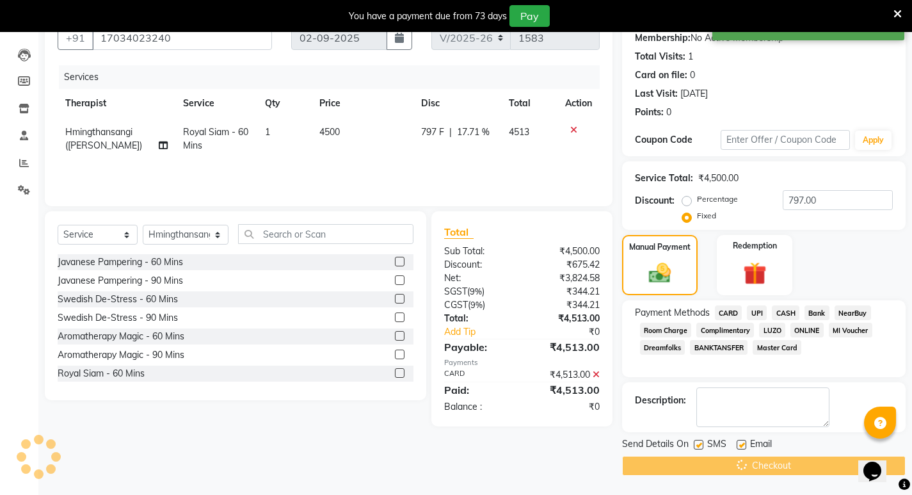
scroll to position [125, 0]
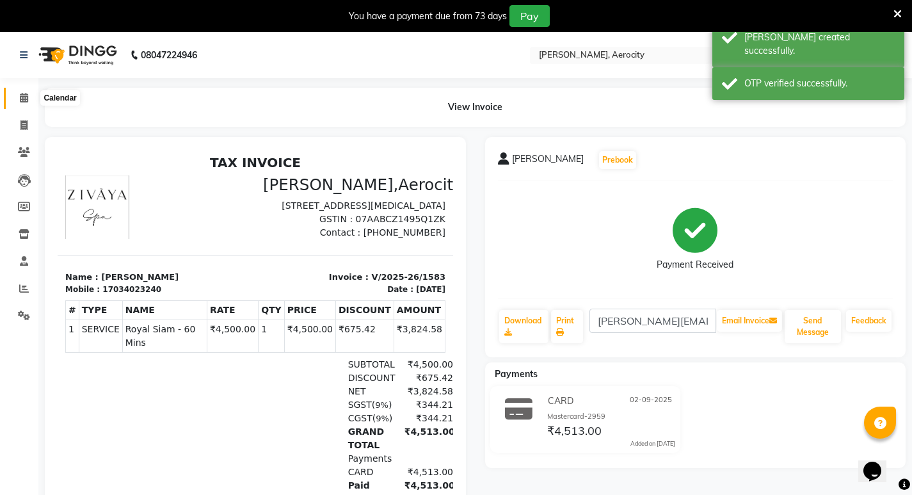
click at [22, 93] on icon at bounding box center [24, 98] width 8 height 10
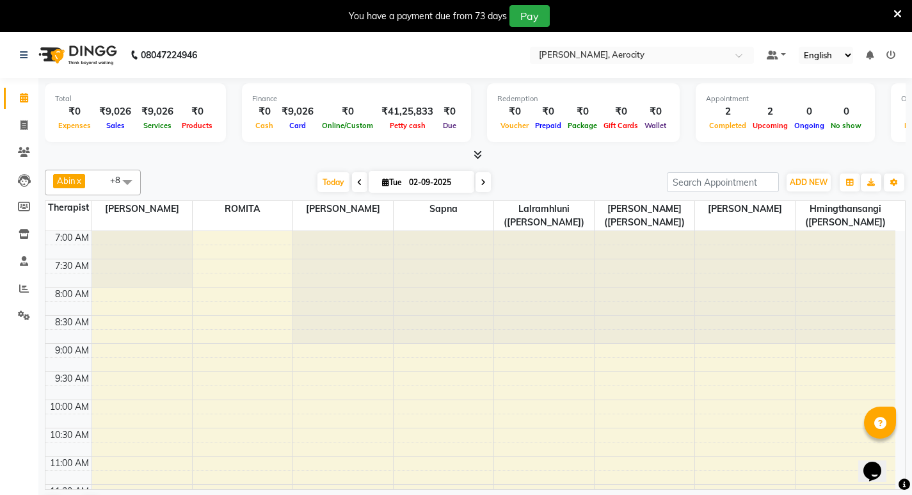
click at [478, 152] on icon at bounding box center [478, 155] width 8 height 10
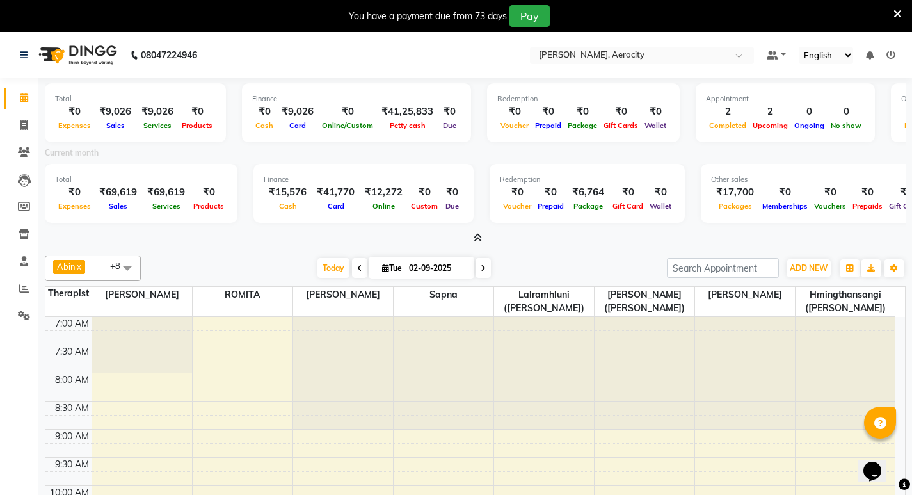
click at [474, 230] on div "Total ₹0 Expenses ₹9,026 Sales ₹9,026 Services ₹0 Products Finance ₹0 Cash ₹9,0…" at bounding box center [475, 161] width 861 height 167
click at [892, 57] on icon at bounding box center [891, 55] width 9 height 9
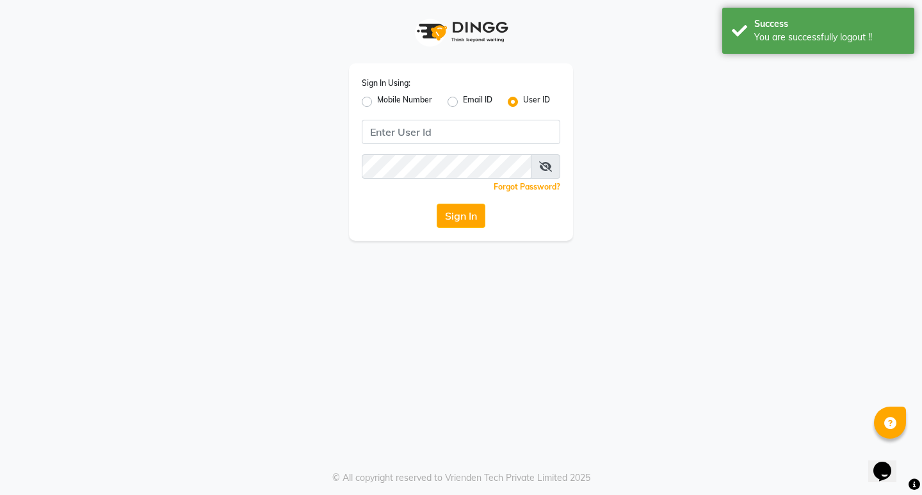
click at [377, 102] on label "Mobile Number" at bounding box center [404, 101] width 55 height 15
click at [377, 102] on input "Mobile Number" at bounding box center [381, 98] width 8 height 8
radio input "true"
radio input "false"
click at [439, 136] on input "Username" at bounding box center [483, 132] width 156 height 24
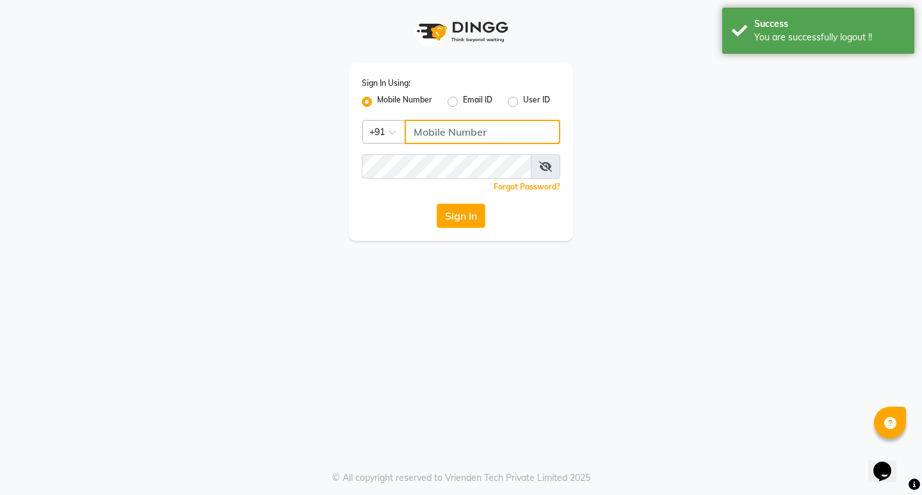
type input "9"
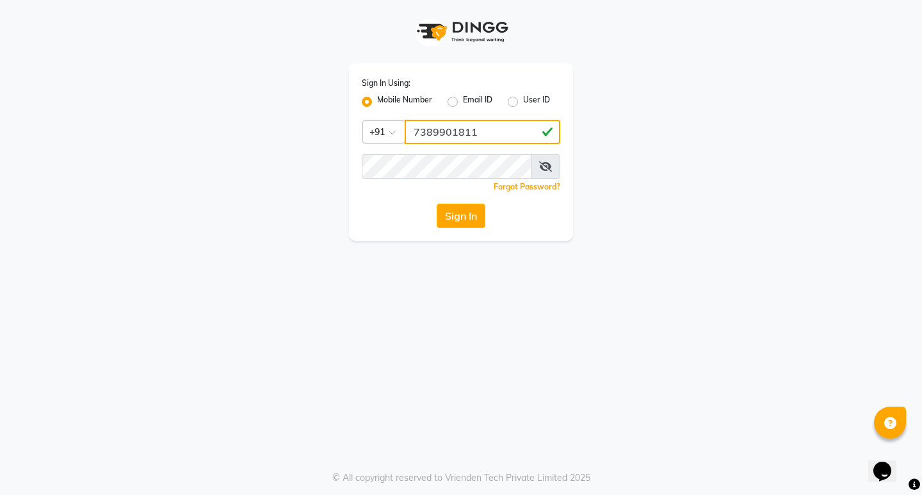
drag, startPoint x: 410, startPoint y: 131, endPoint x: 590, endPoint y: 133, distance: 180.6
click at [590, 133] on div "Sign In Using: Mobile Number Email ID User ID Country Code × [PHONE_NUMBER] Rem…" at bounding box center [461, 120] width 730 height 241
type input "7389901811"
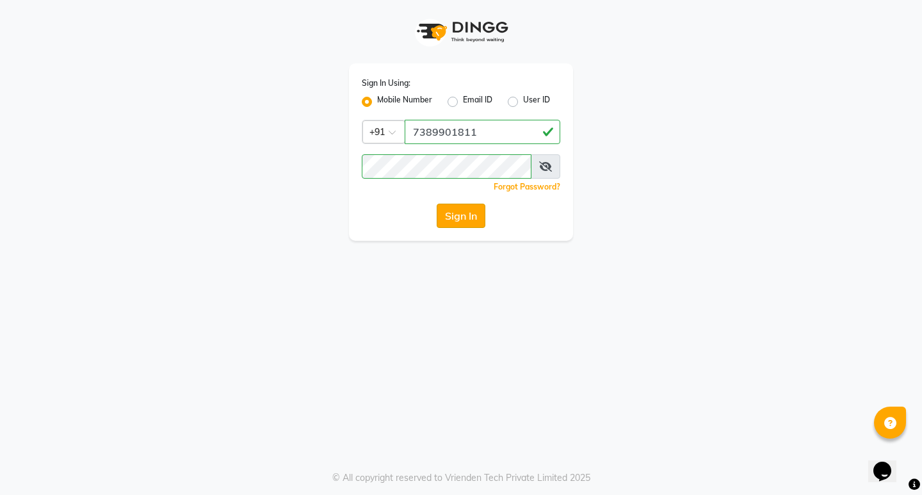
click at [457, 211] on button "Sign In" at bounding box center [461, 216] width 49 height 24
